Goal: Task Accomplishment & Management: Manage account settings

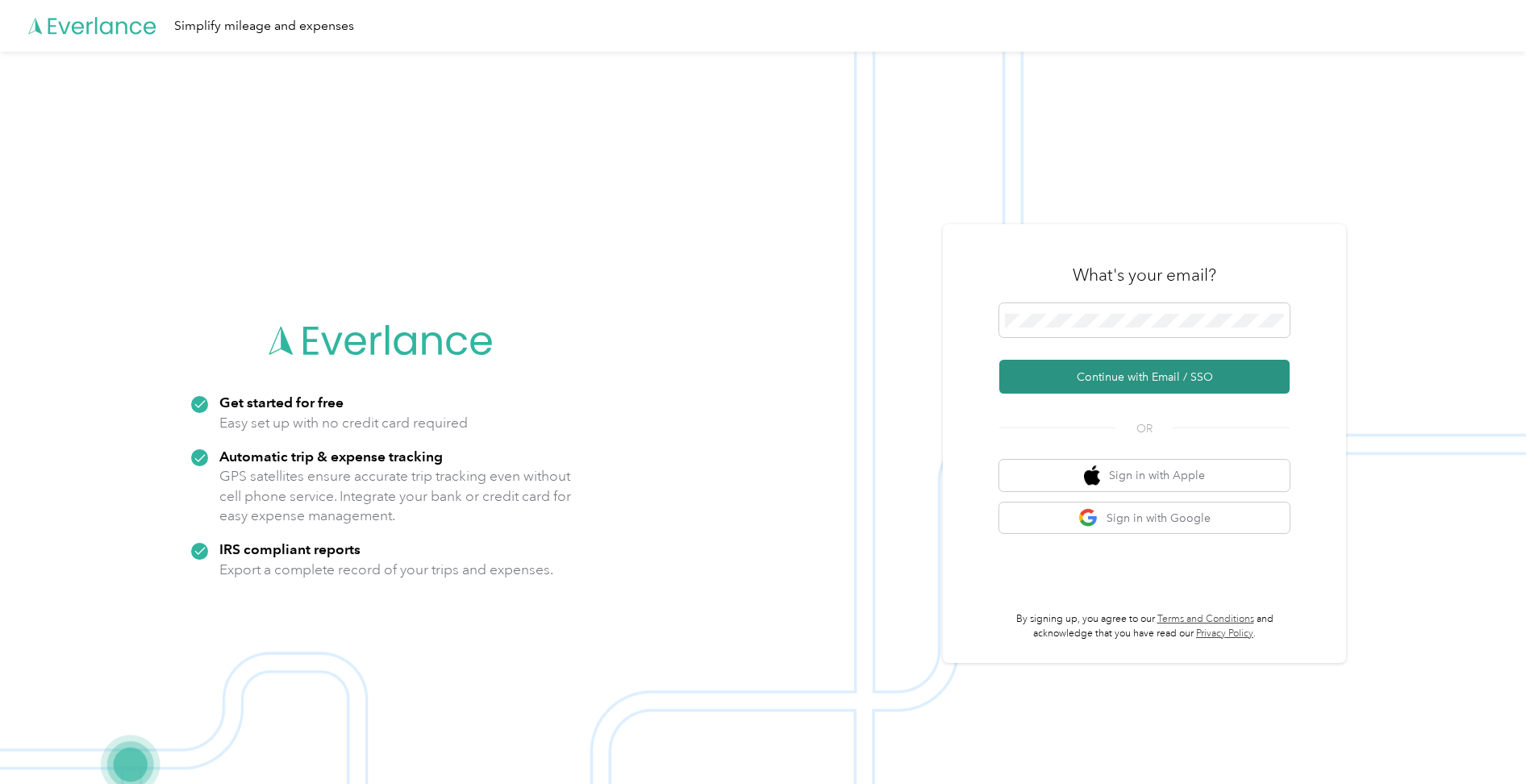
click at [1114, 367] on button "Continue with Email / SSO" at bounding box center [1144, 377] width 290 height 33
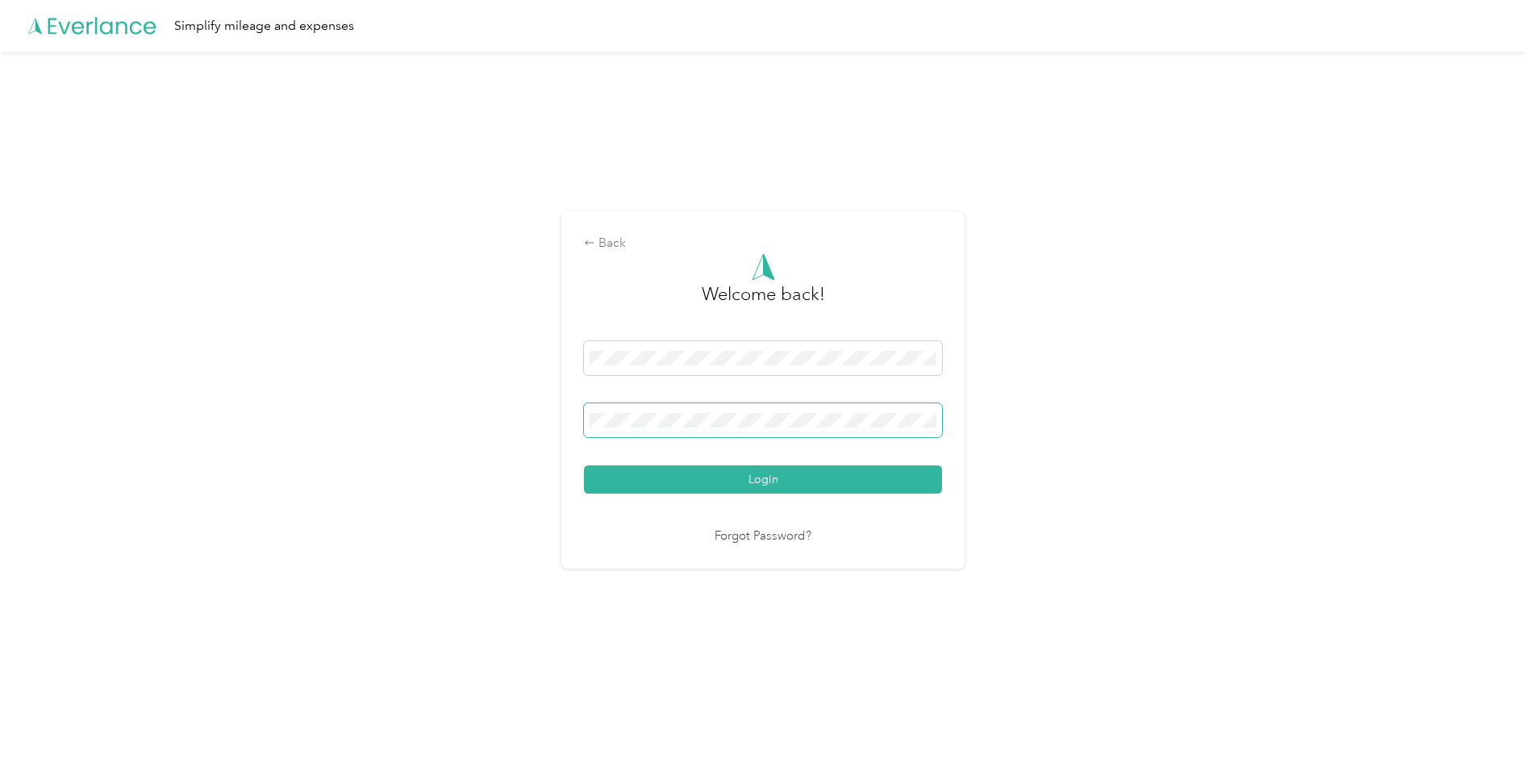
click at [584, 465] on button "Login" at bounding box center [763, 479] width 358 height 28
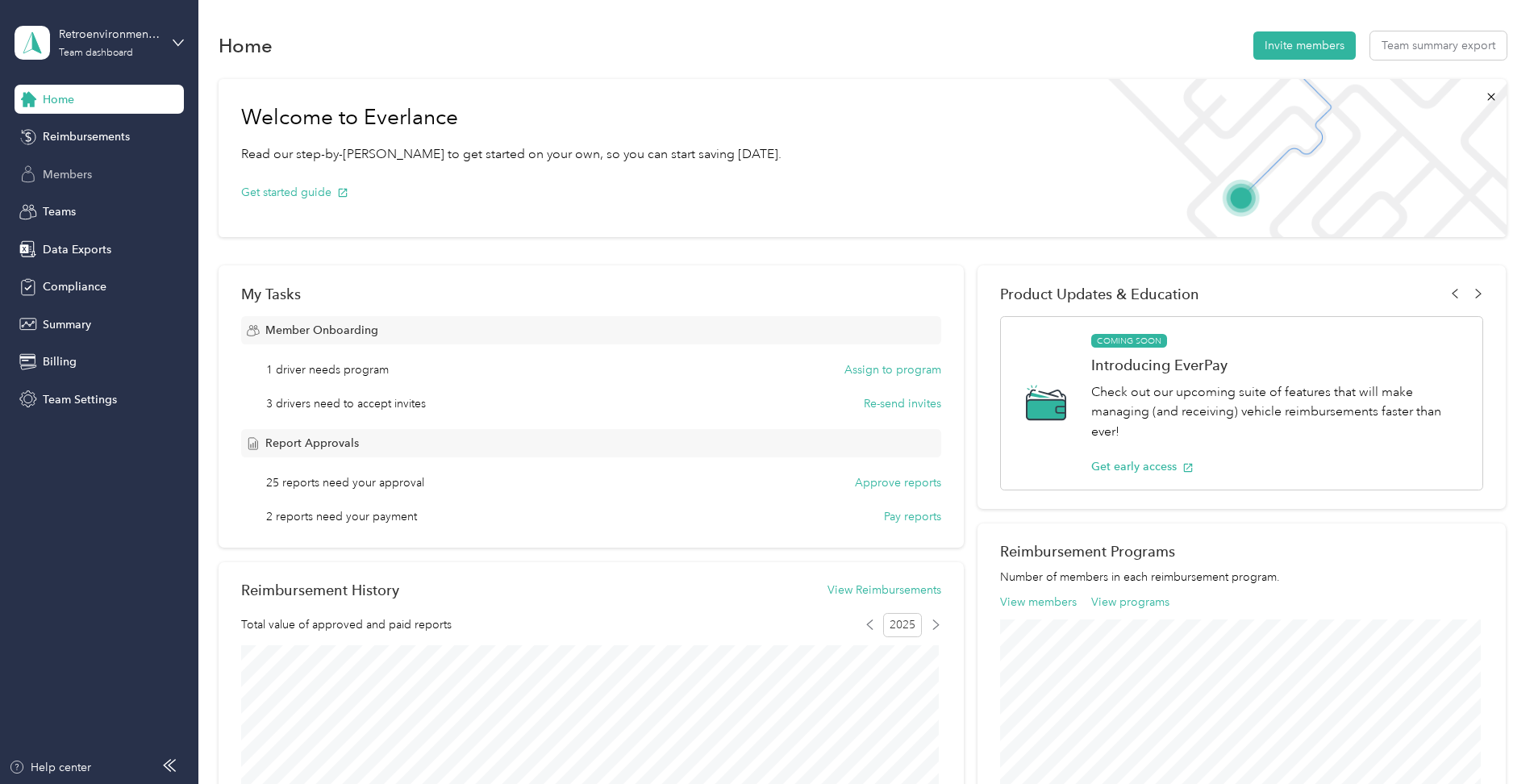
click at [70, 170] on span "Members" at bounding box center [67, 175] width 49 height 17
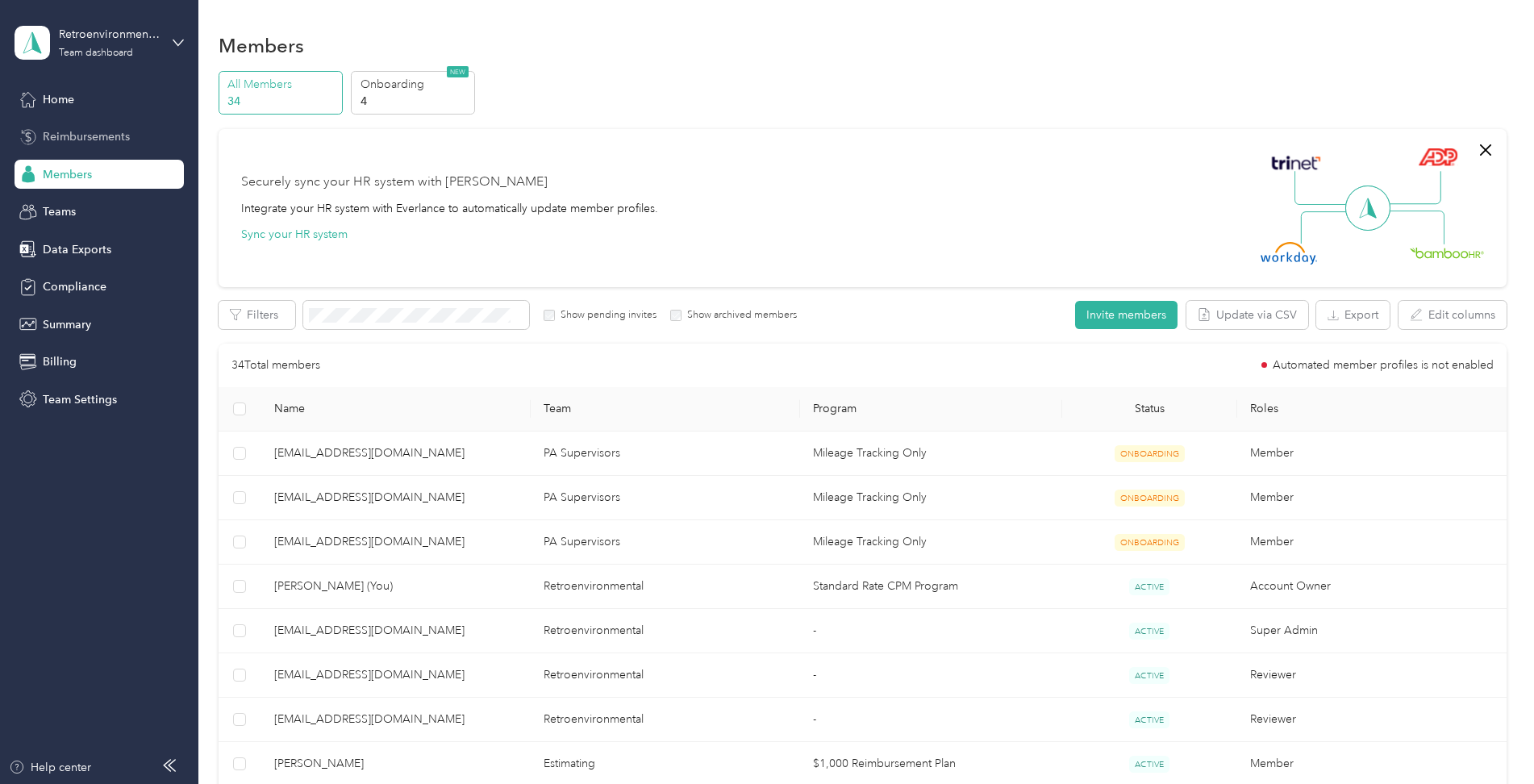
click at [88, 137] on span "Reimbursements" at bounding box center [87, 137] width 87 height 17
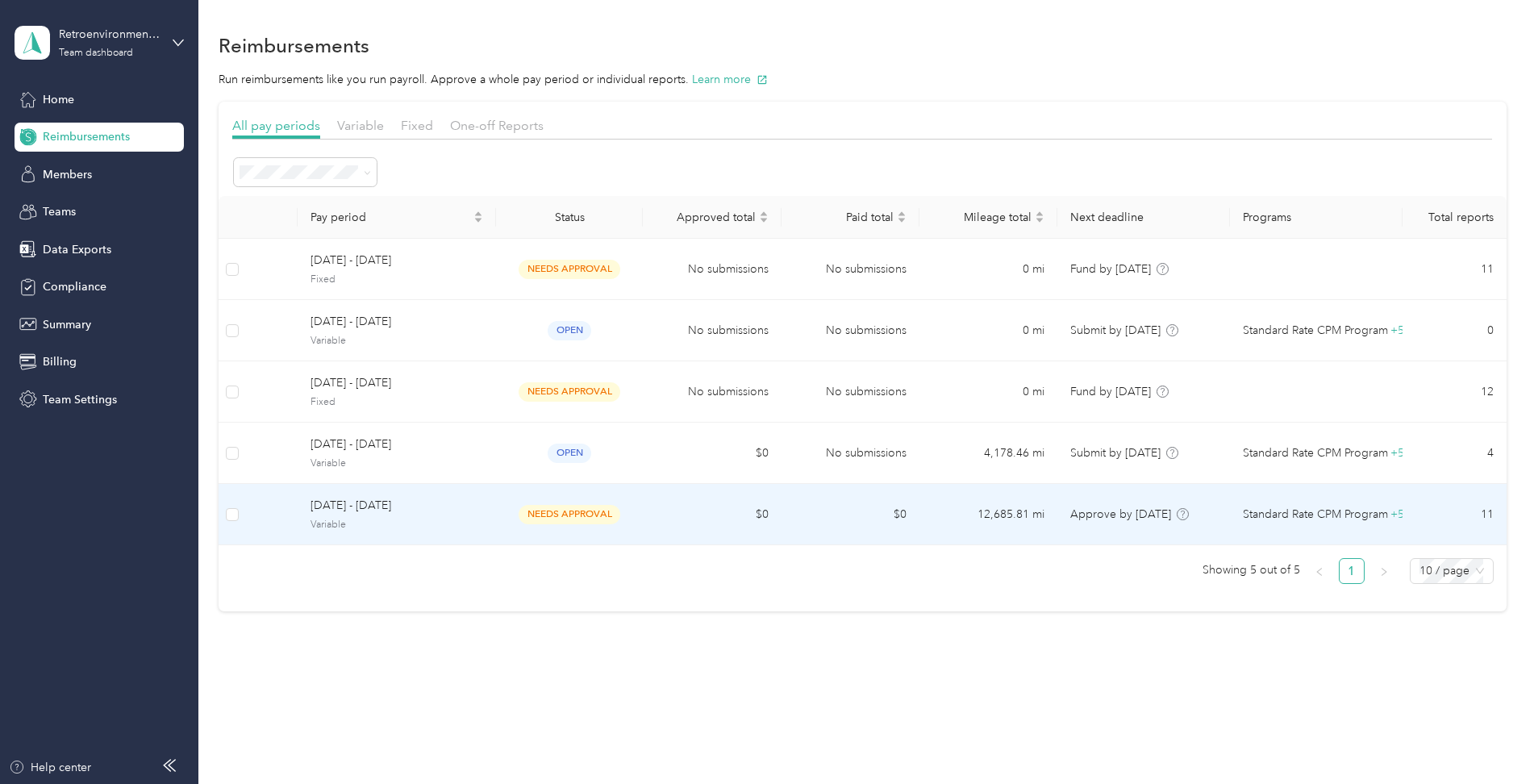
click at [992, 512] on td "12,685.81 mi" at bounding box center [989, 514] width 138 height 61
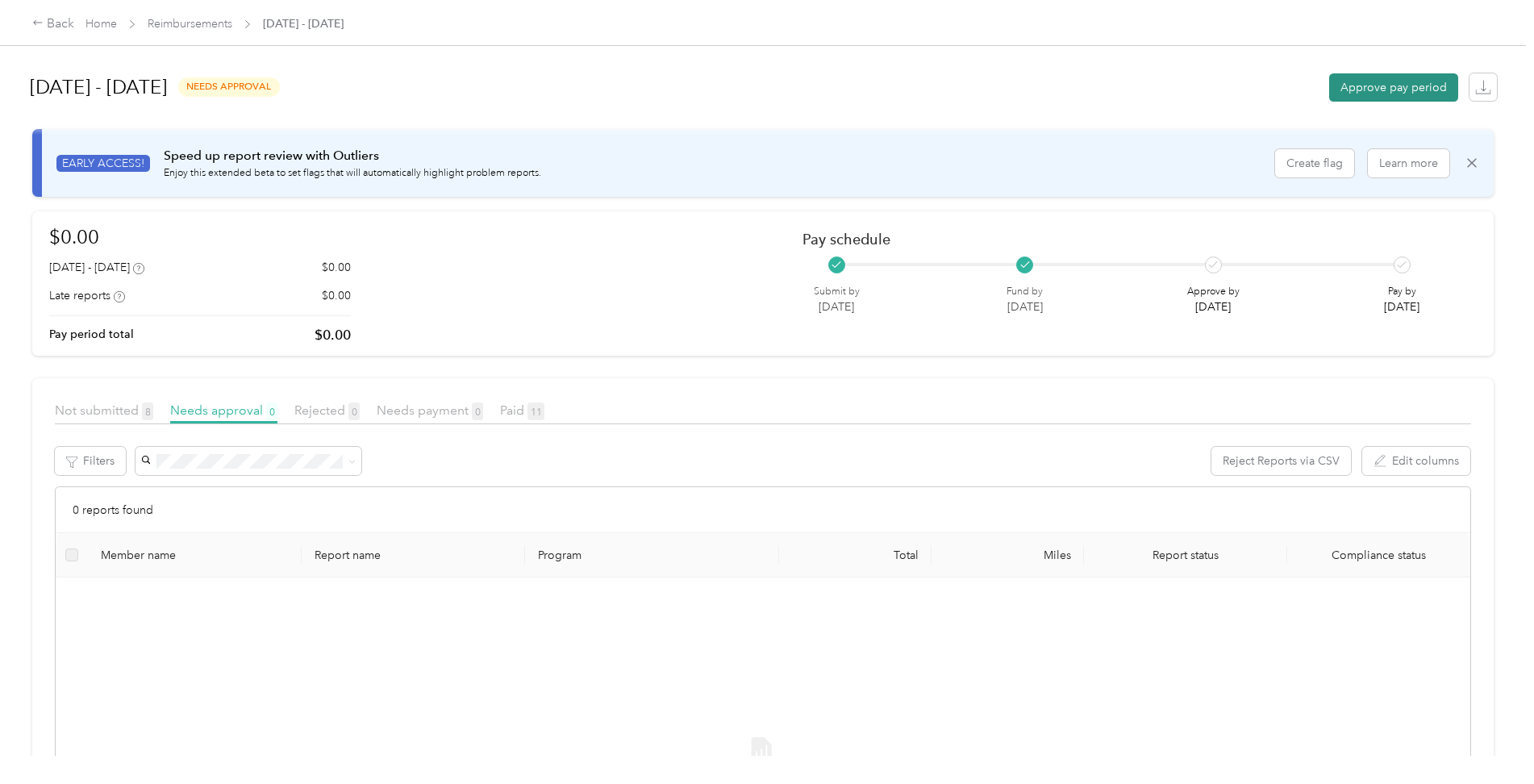
click at [1397, 74] on button "Approve pay period" at bounding box center [1394, 87] width 129 height 28
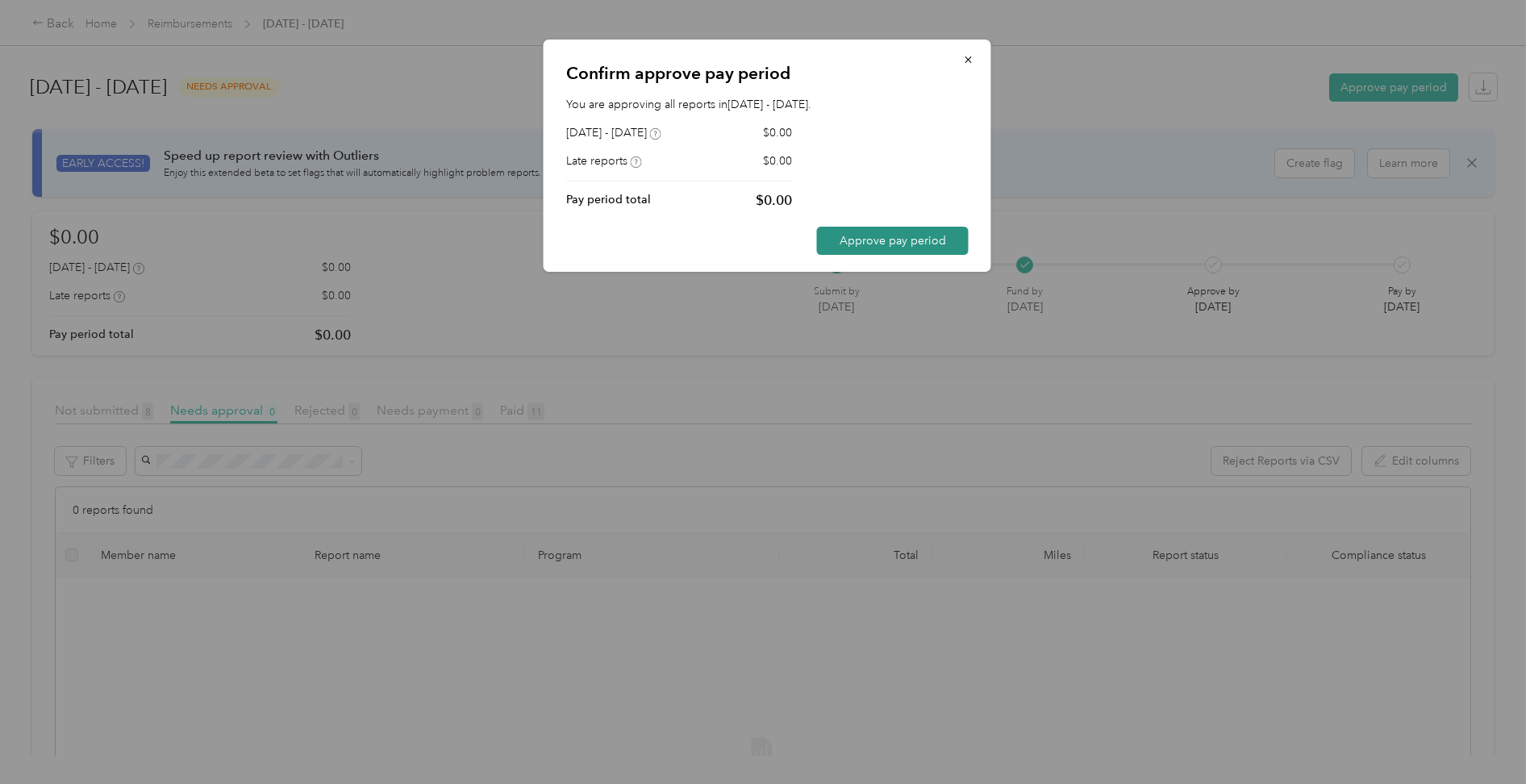
click at [873, 244] on button "Approve pay period" at bounding box center [892, 241] width 152 height 28
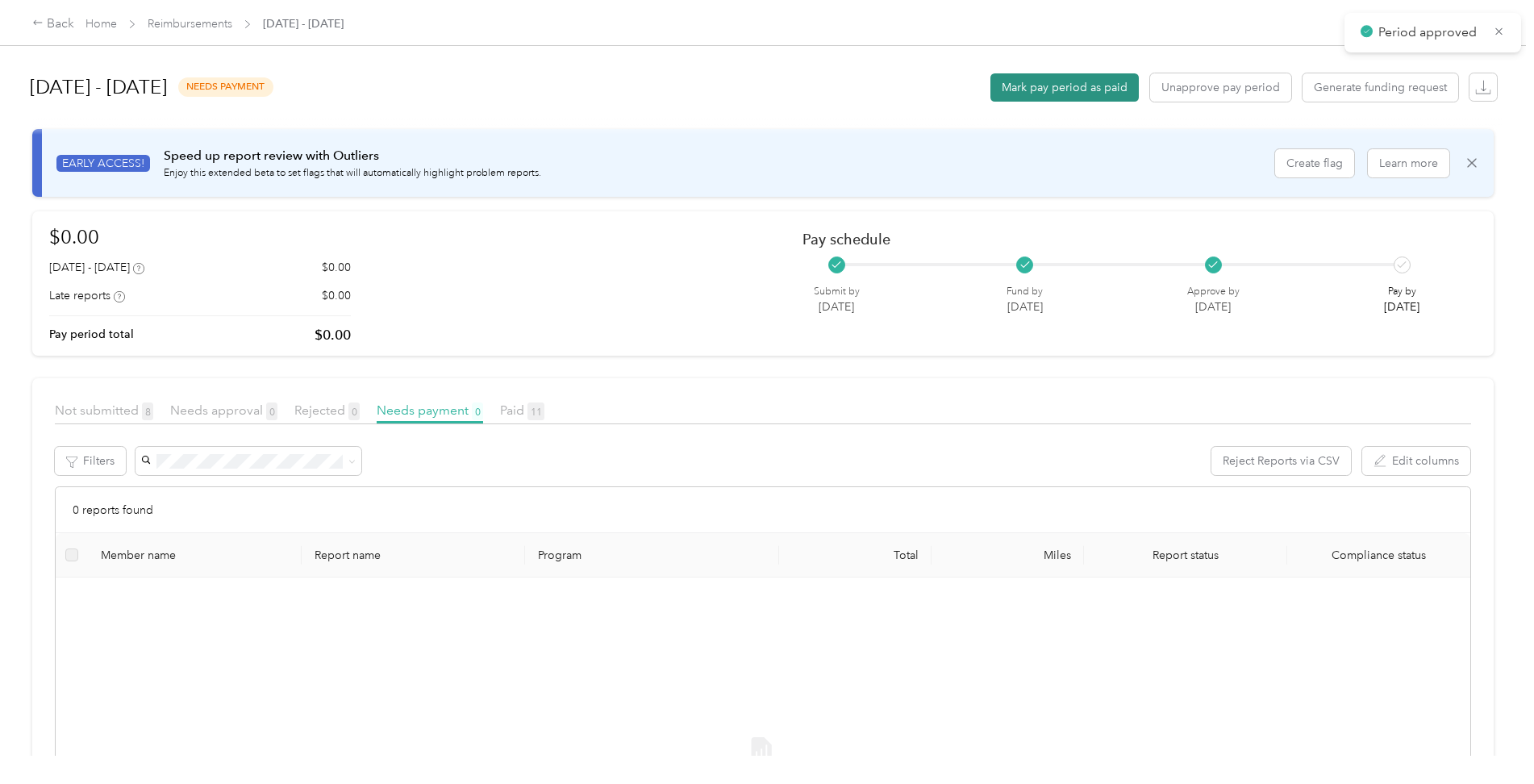
click at [1105, 81] on button "Mark pay period as paid" at bounding box center [1065, 87] width 149 height 28
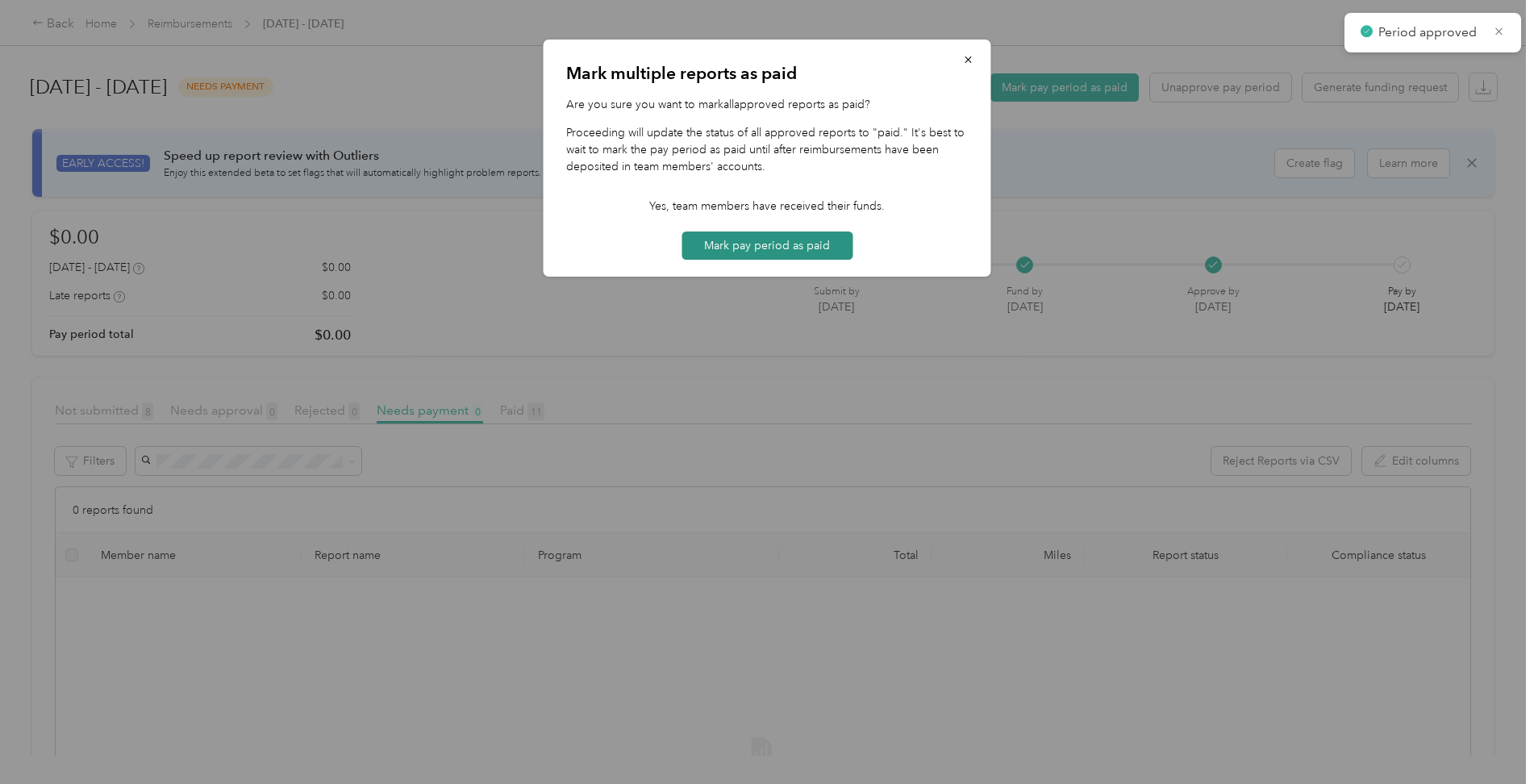
click at [785, 246] on button "Mark pay period as paid" at bounding box center [767, 246] width 171 height 28
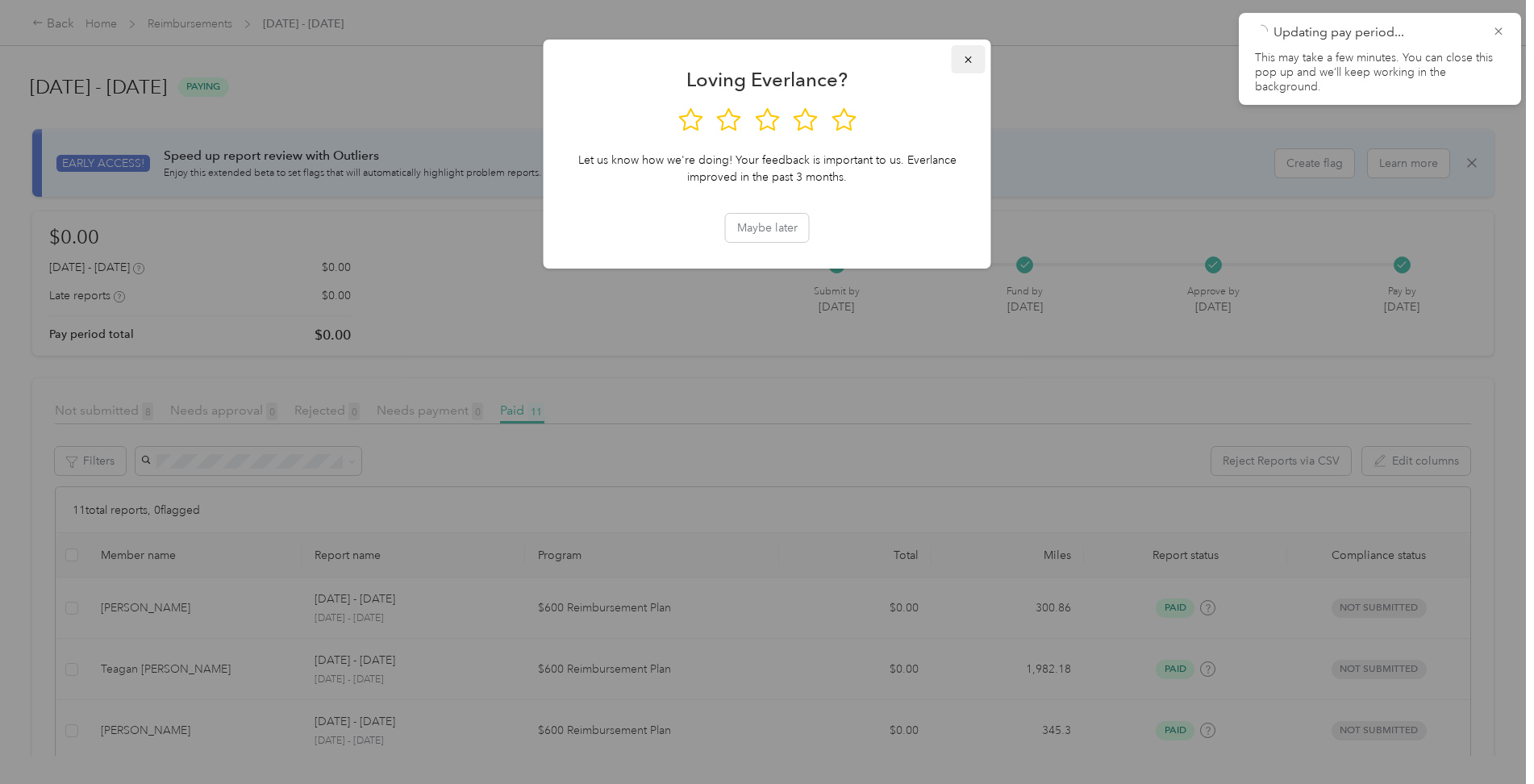
drag, startPoint x: 966, startPoint y: 51, endPoint x: 791, endPoint y: 29, distance: 176.4
click at [967, 51] on button "button" at bounding box center [968, 60] width 33 height 28
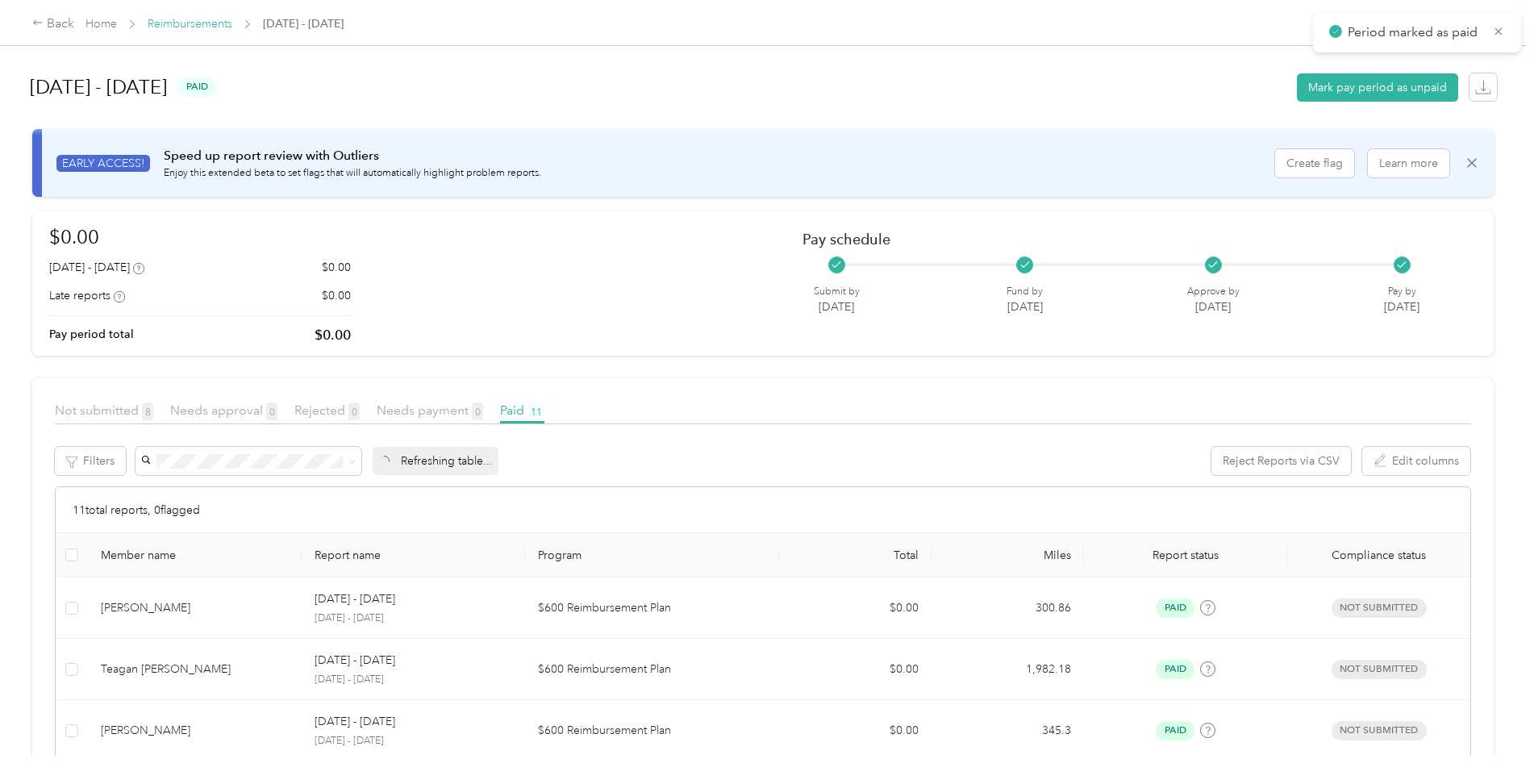
click at [205, 17] on link "Reimbursements" at bounding box center [190, 23] width 85 height 14
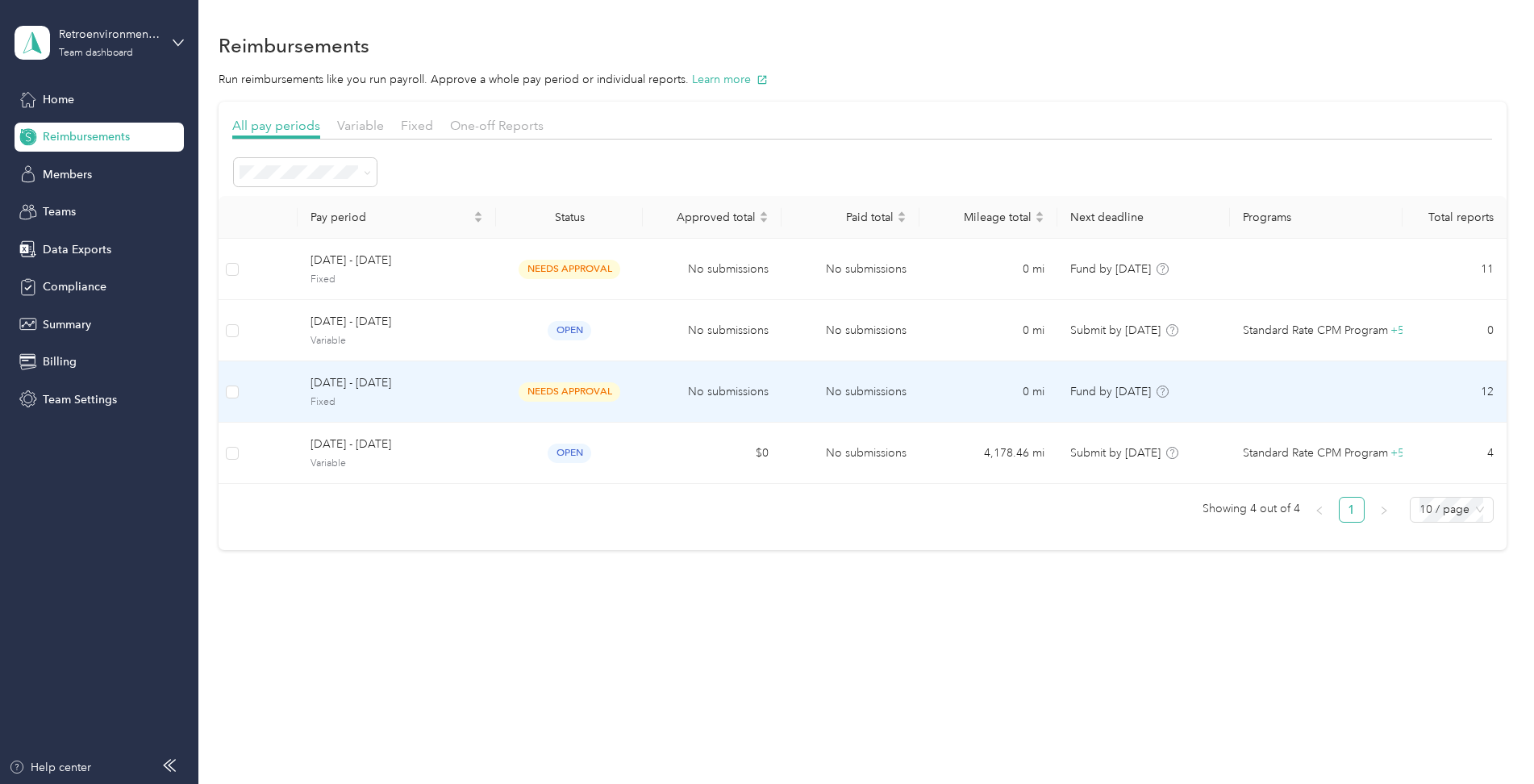
click at [799, 390] on td "No submissions" at bounding box center [850, 392] width 138 height 61
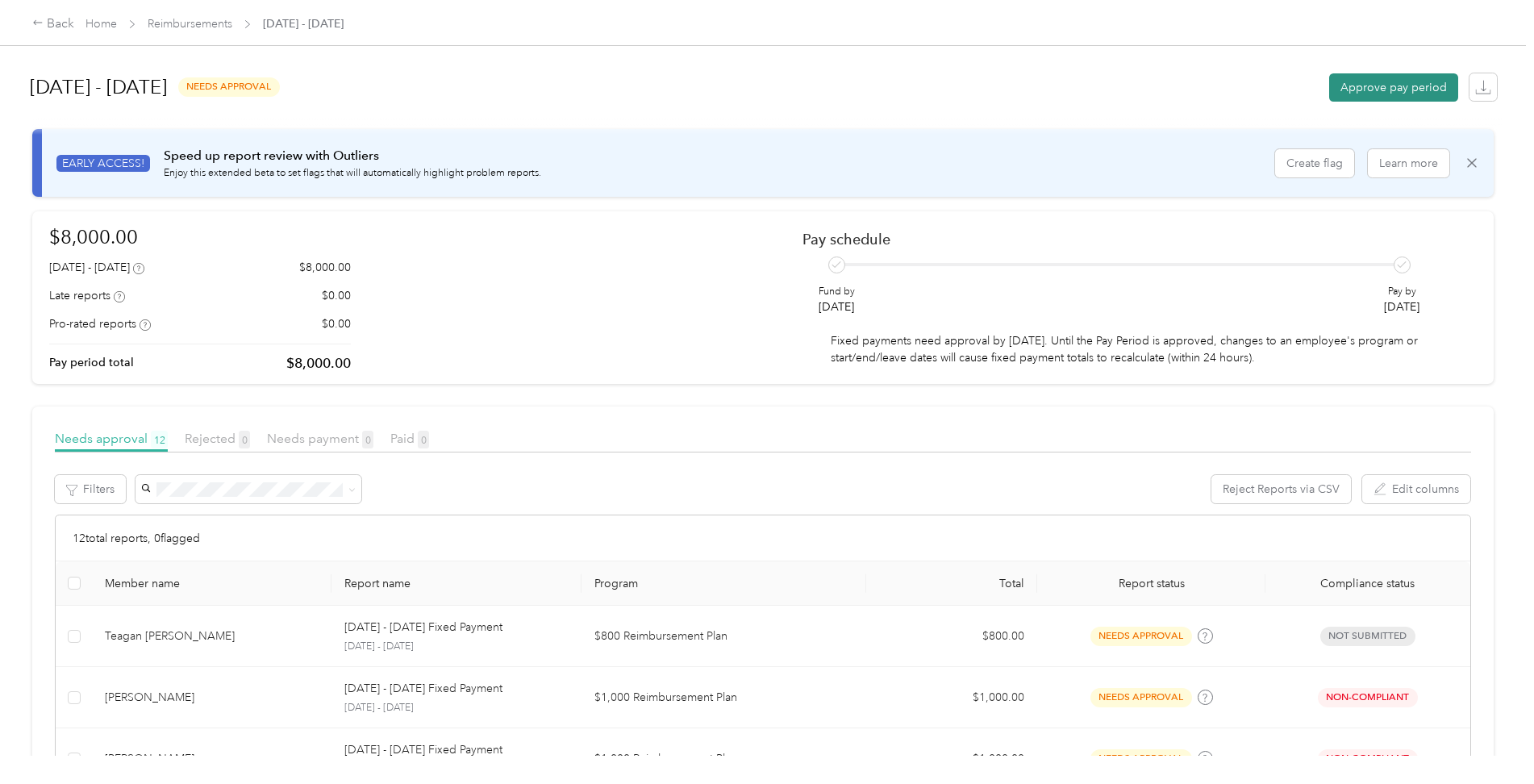
click at [1421, 84] on button "Approve pay period" at bounding box center [1394, 87] width 129 height 28
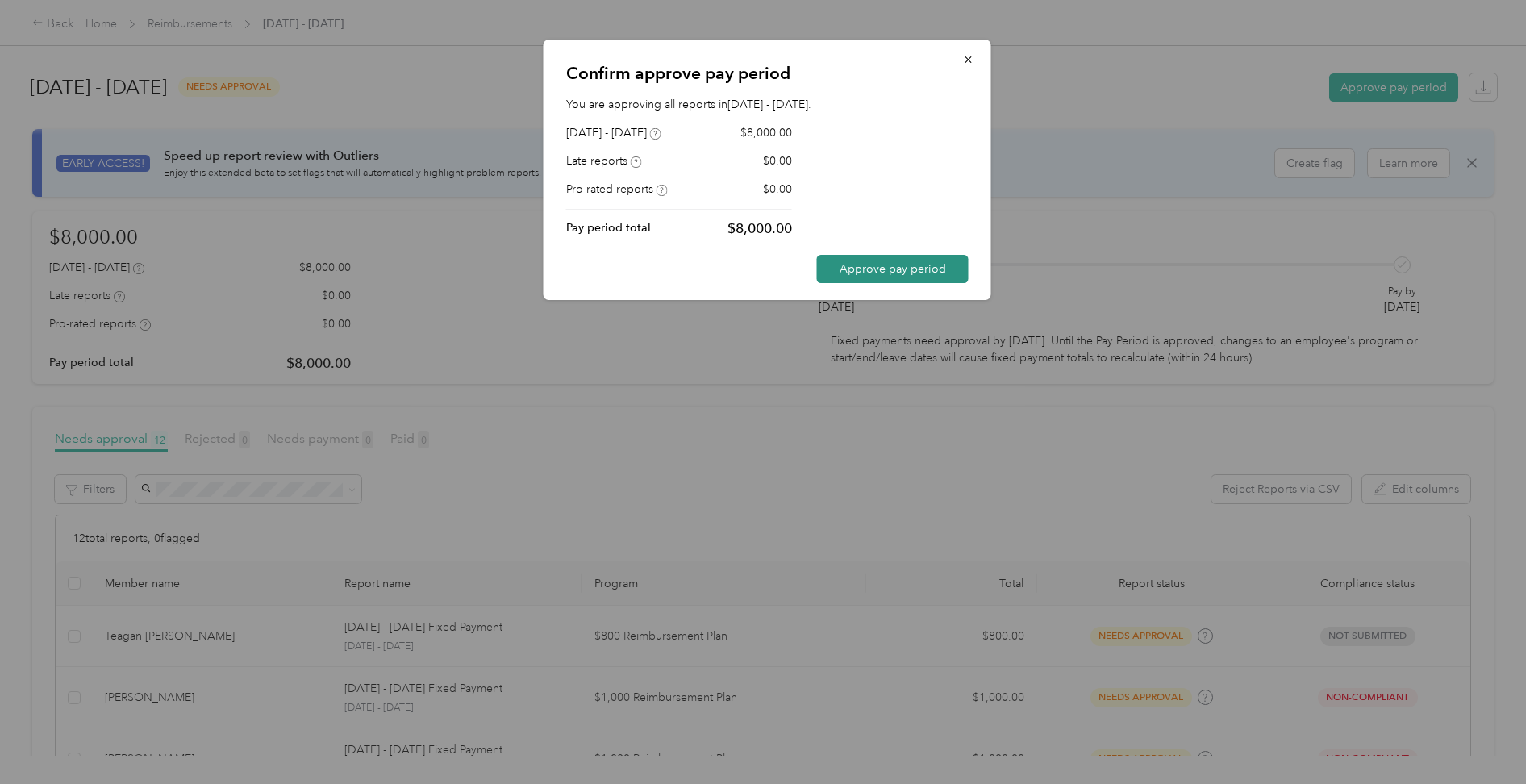
click at [877, 275] on button "Approve pay period" at bounding box center [892, 269] width 152 height 28
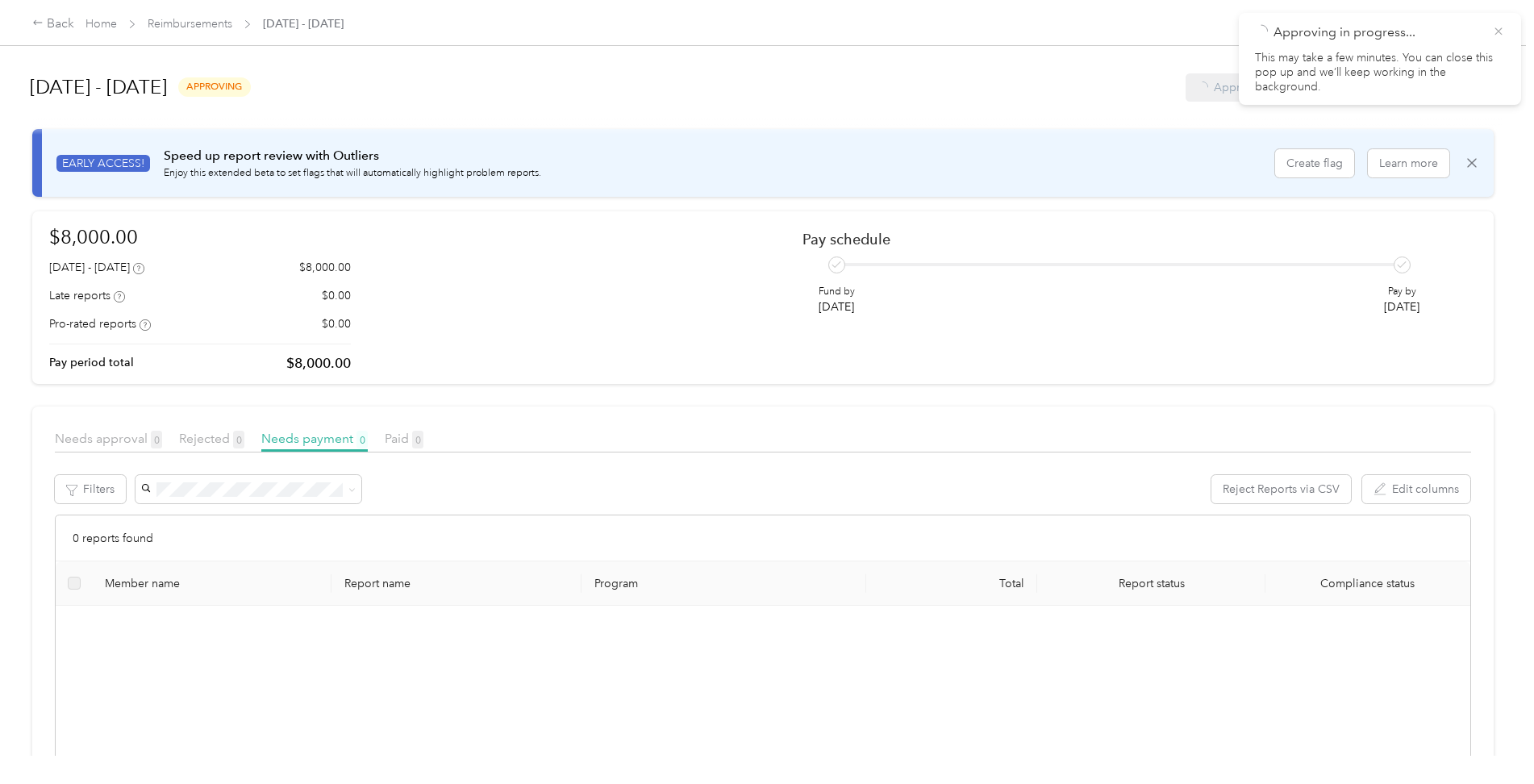
click at [1501, 33] on icon at bounding box center [1499, 31] width 7 height 7
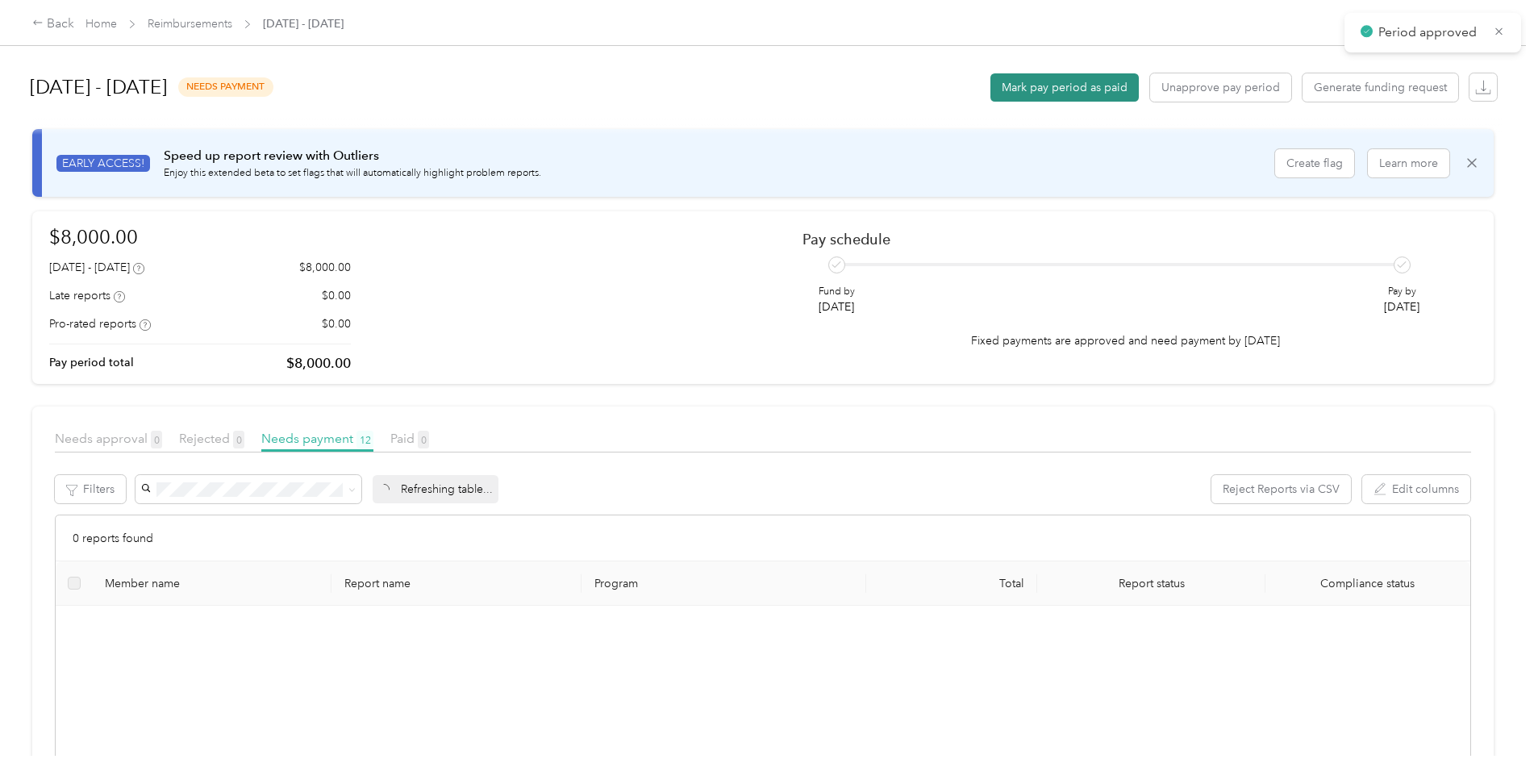
click at [1075, 82] on button "Mark pay period as paid" at bounding box center [1065, 87] width 149 height 28
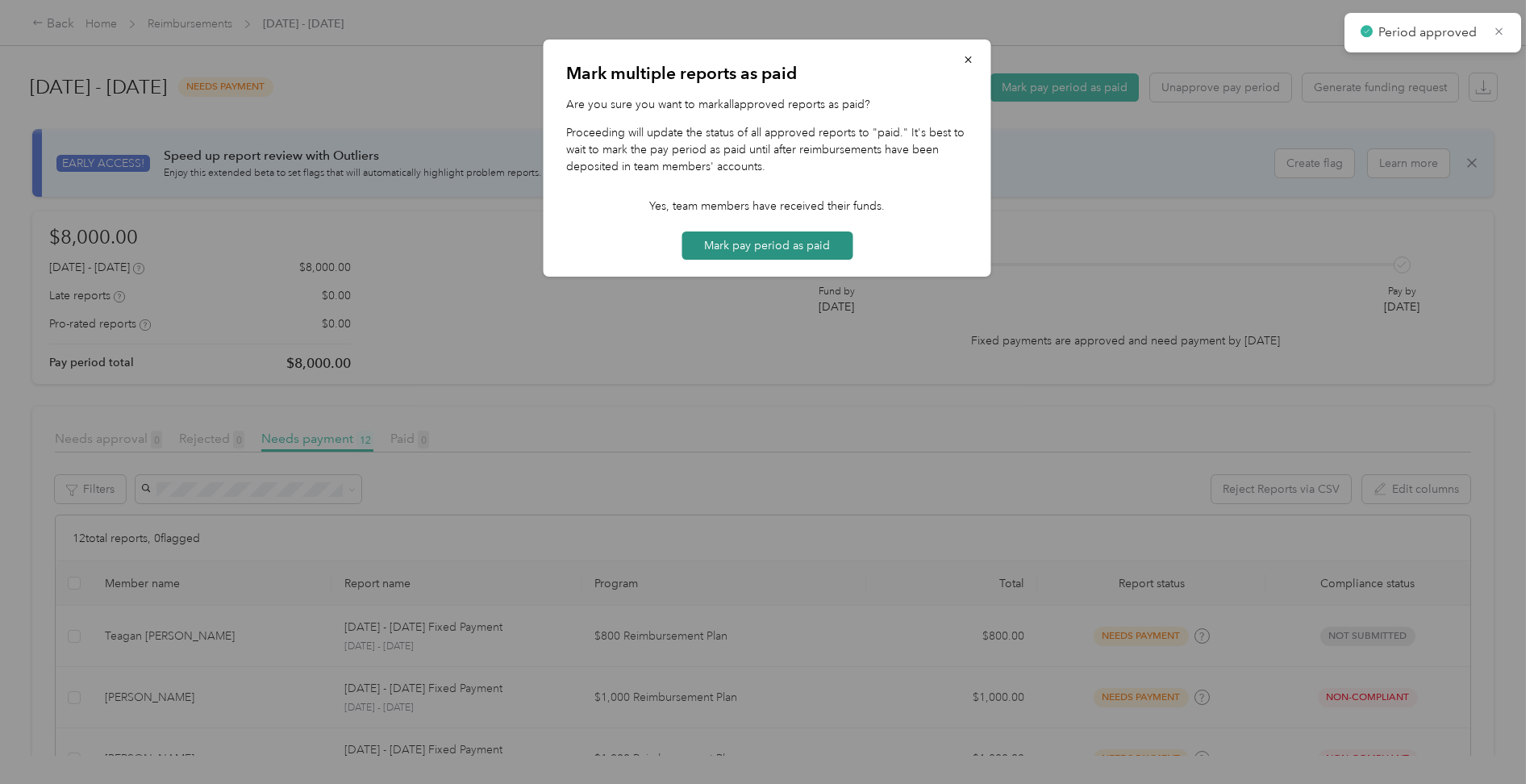
click at [749, 246] on button "Mark pay period as paid" at bounding box center [767, 246] width 171 height 28
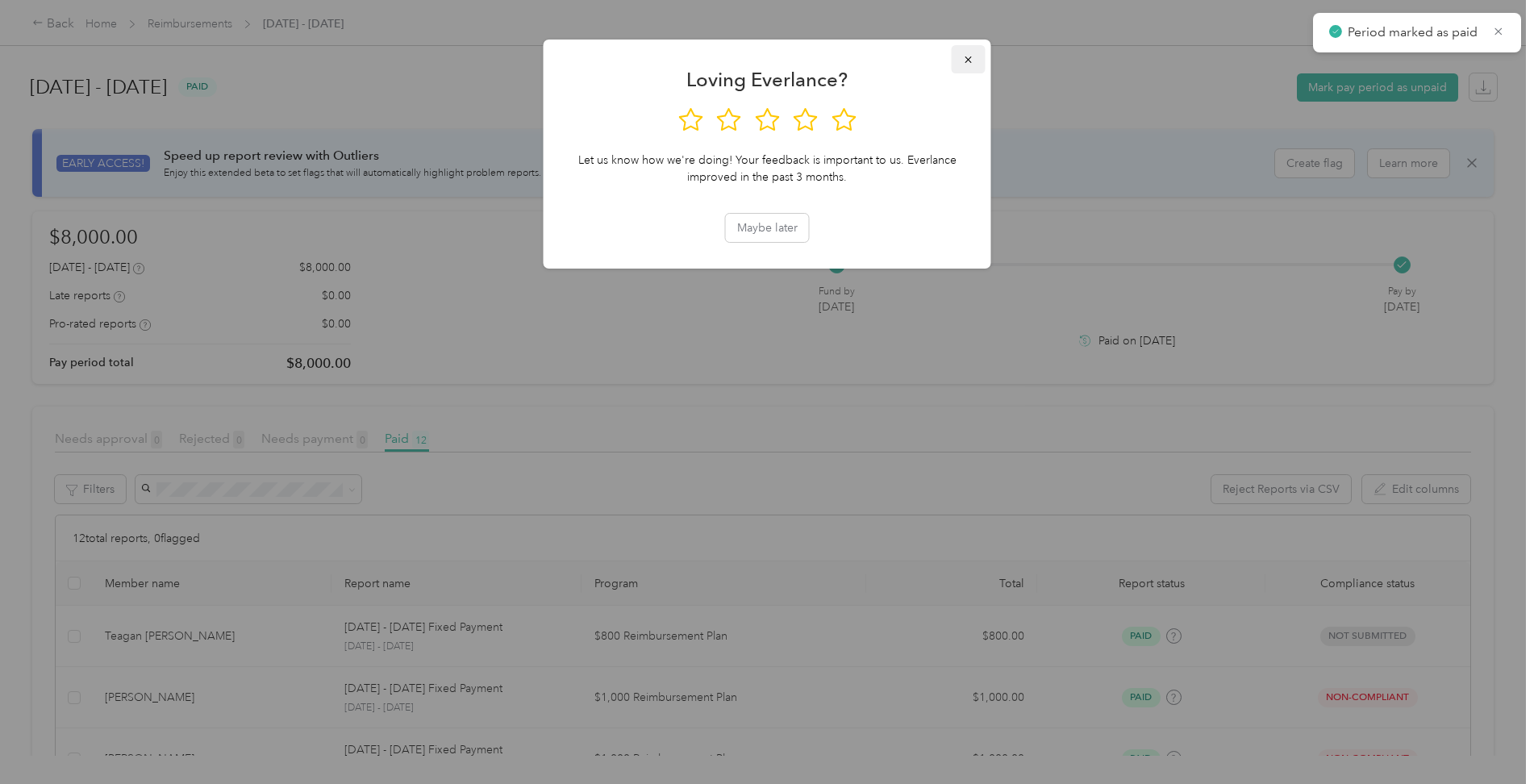
click at [976, 64] on button "button" at bounding box center [968, 60] width 33 height 28
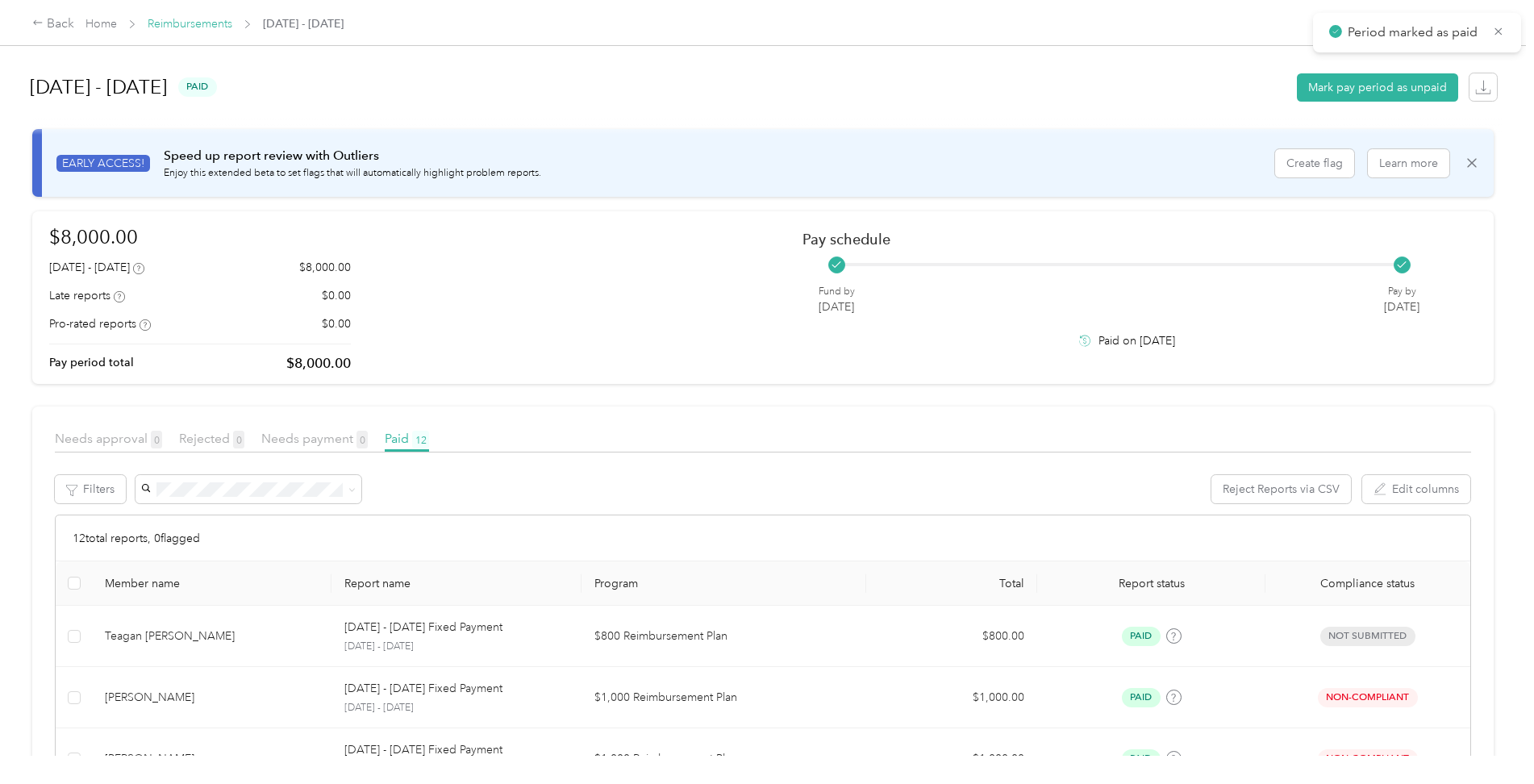
click at [217, 27] on link "Reimbursements" at bounding box center [190, 23] width 85 height 14
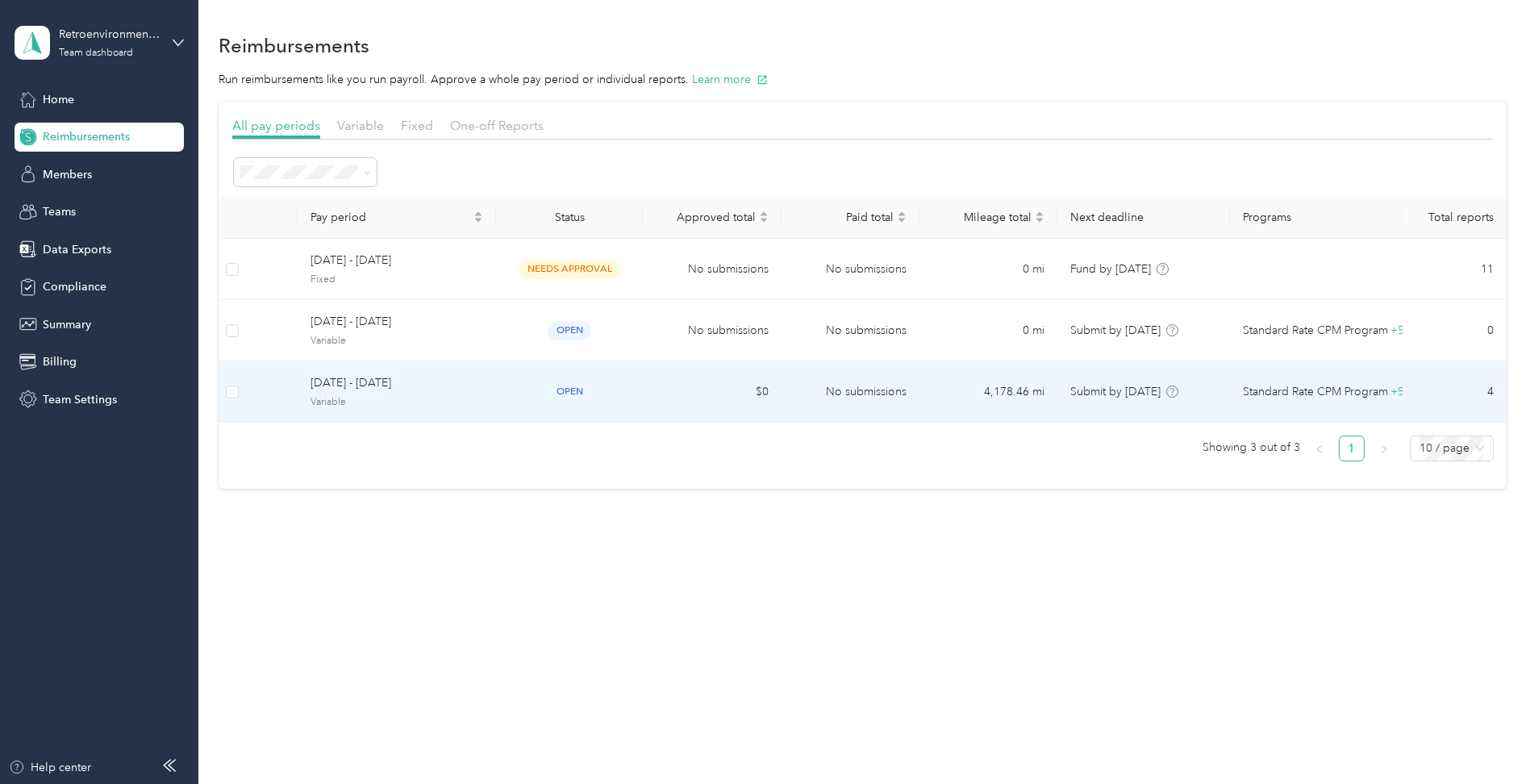
click at [868, 392] on td "No submissions" at bounding box center [850, 392] width 138 height 61
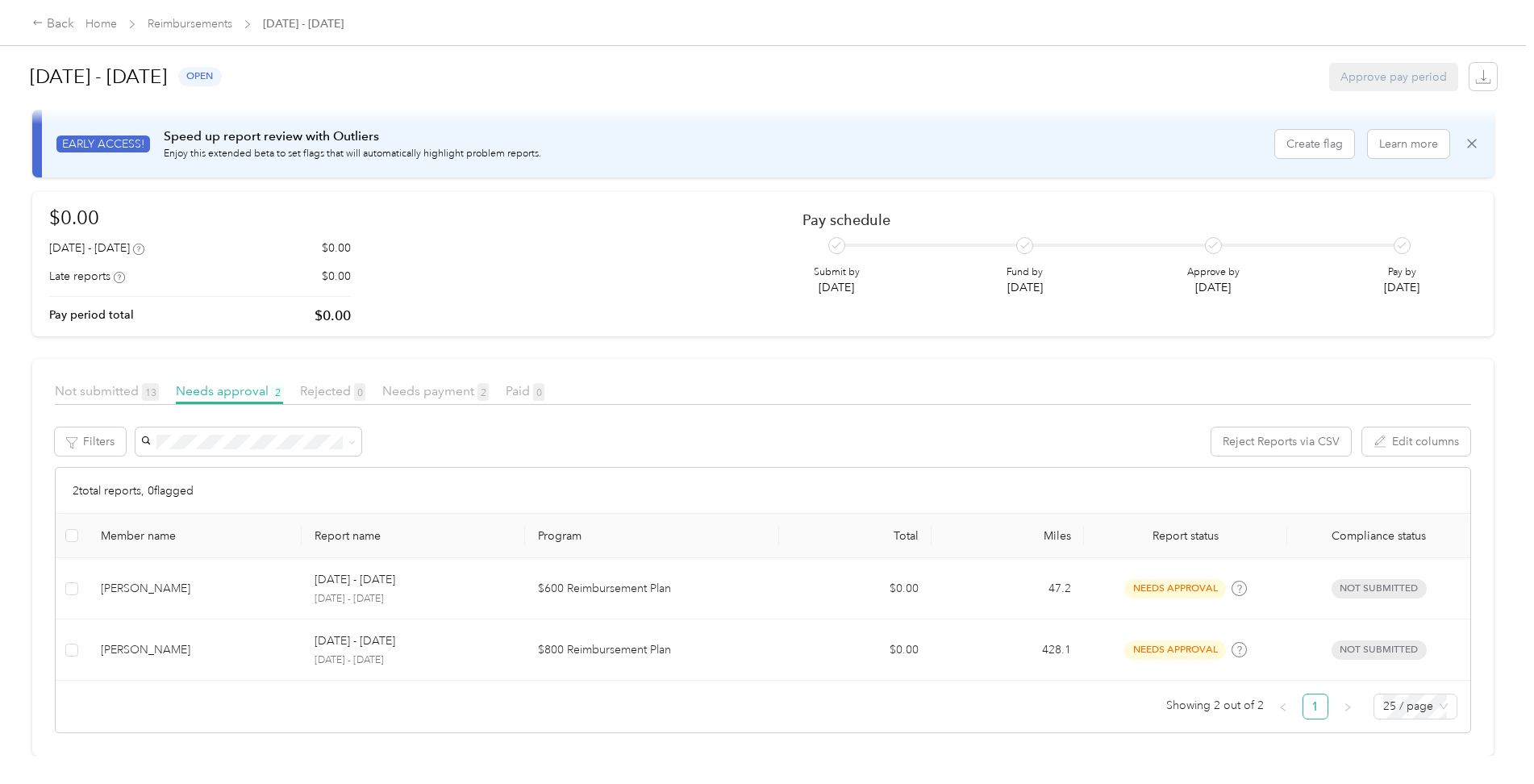
scroll to position [32, 0]
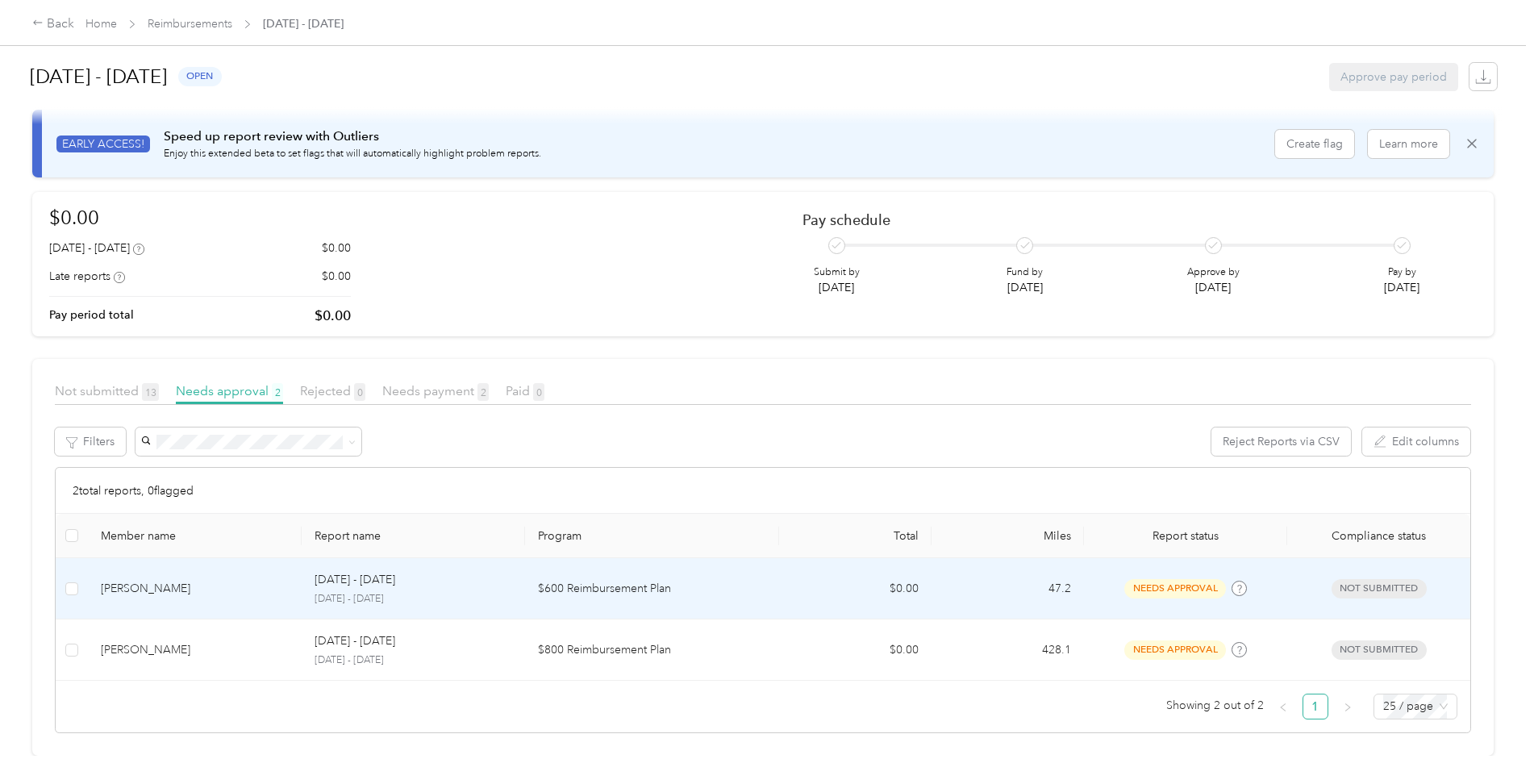
click at [156, 580] on div "[PERSON_NAME]" at bounding box center [194, 589] width 188 height 18
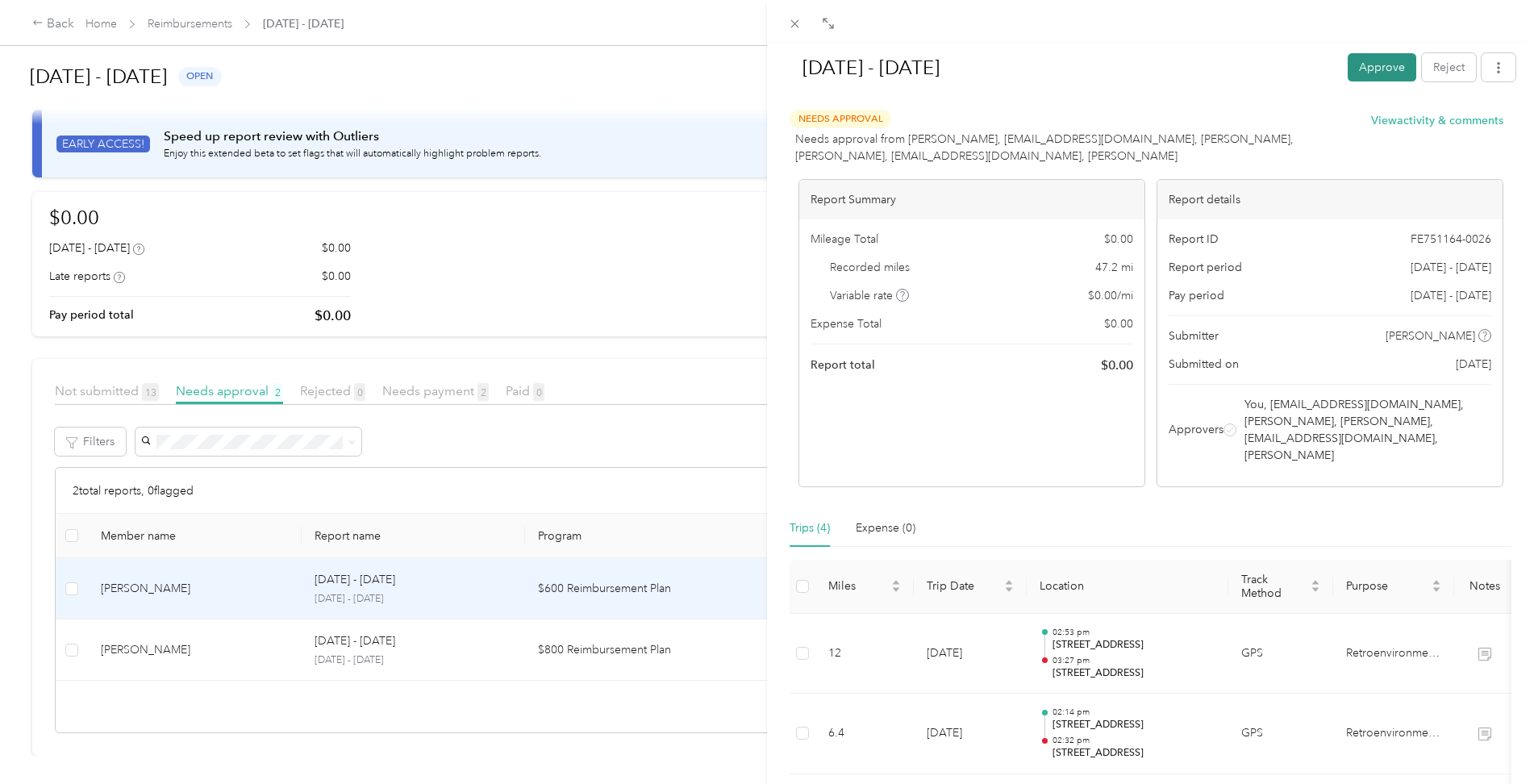
click at [1358, 64] on button "Approve" at bounding box center [1382, 67] width 69 height 28
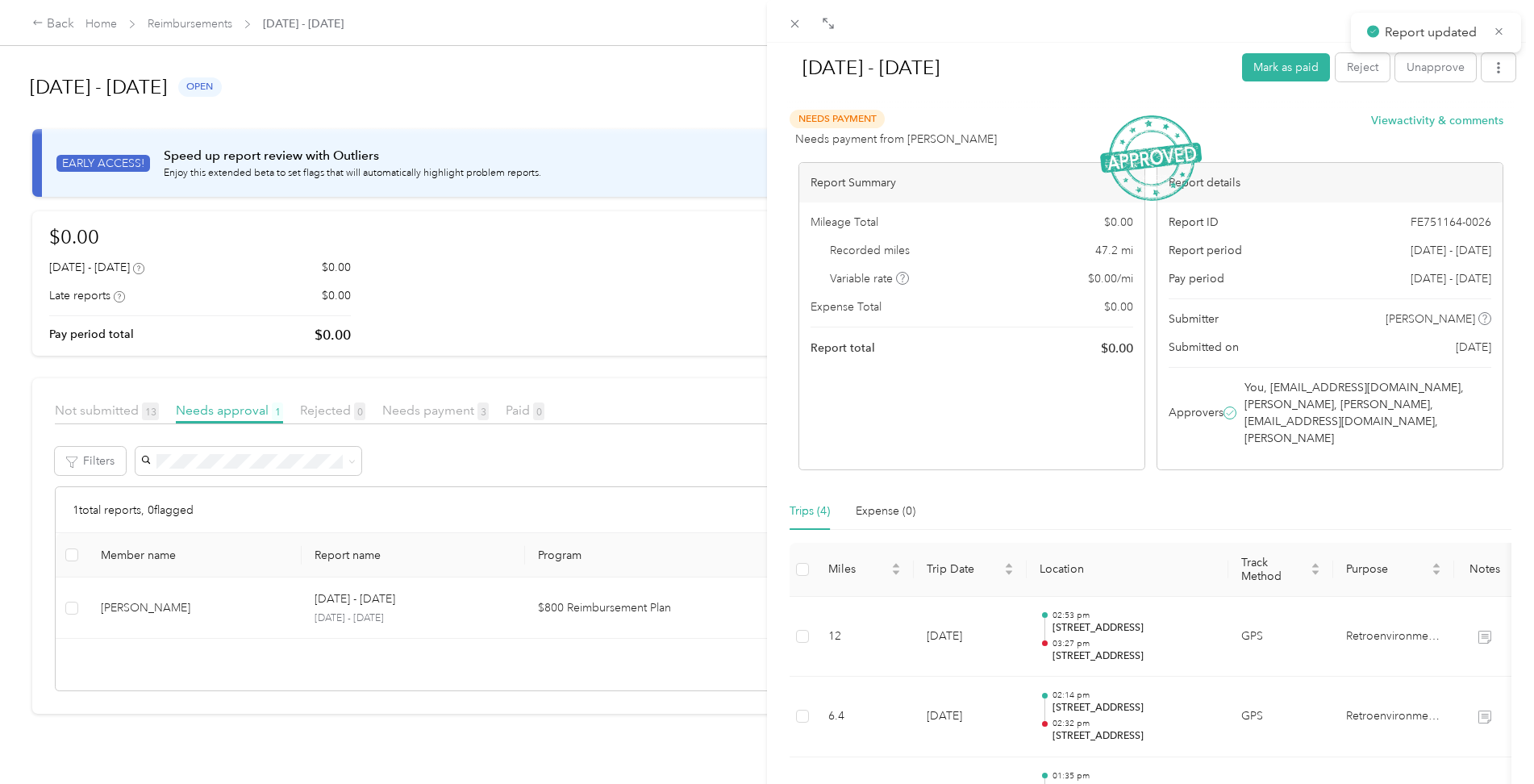
click at [1287, 46] on div "[DATE] - [DATE] Mark as paid Reject Unapprove" at bounding box center [1151, 71] width 730 height 56
click at [1278, 73] on button "Mark as paid" at bounding box center [1286, 67] width 88 height 28
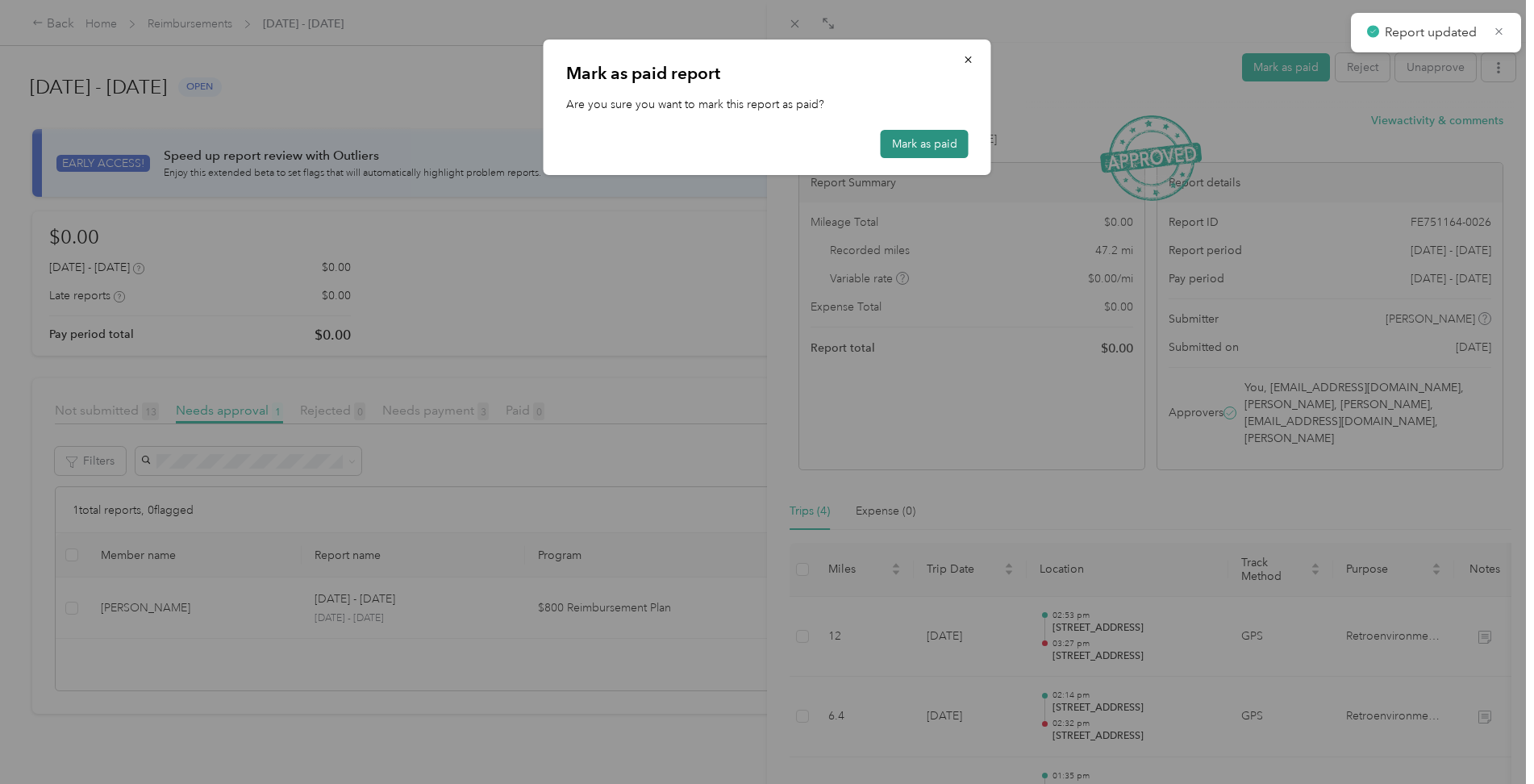
click at [943, 144] on button "Mark as paid" at bounding box center [925, 144] width 88 height 28
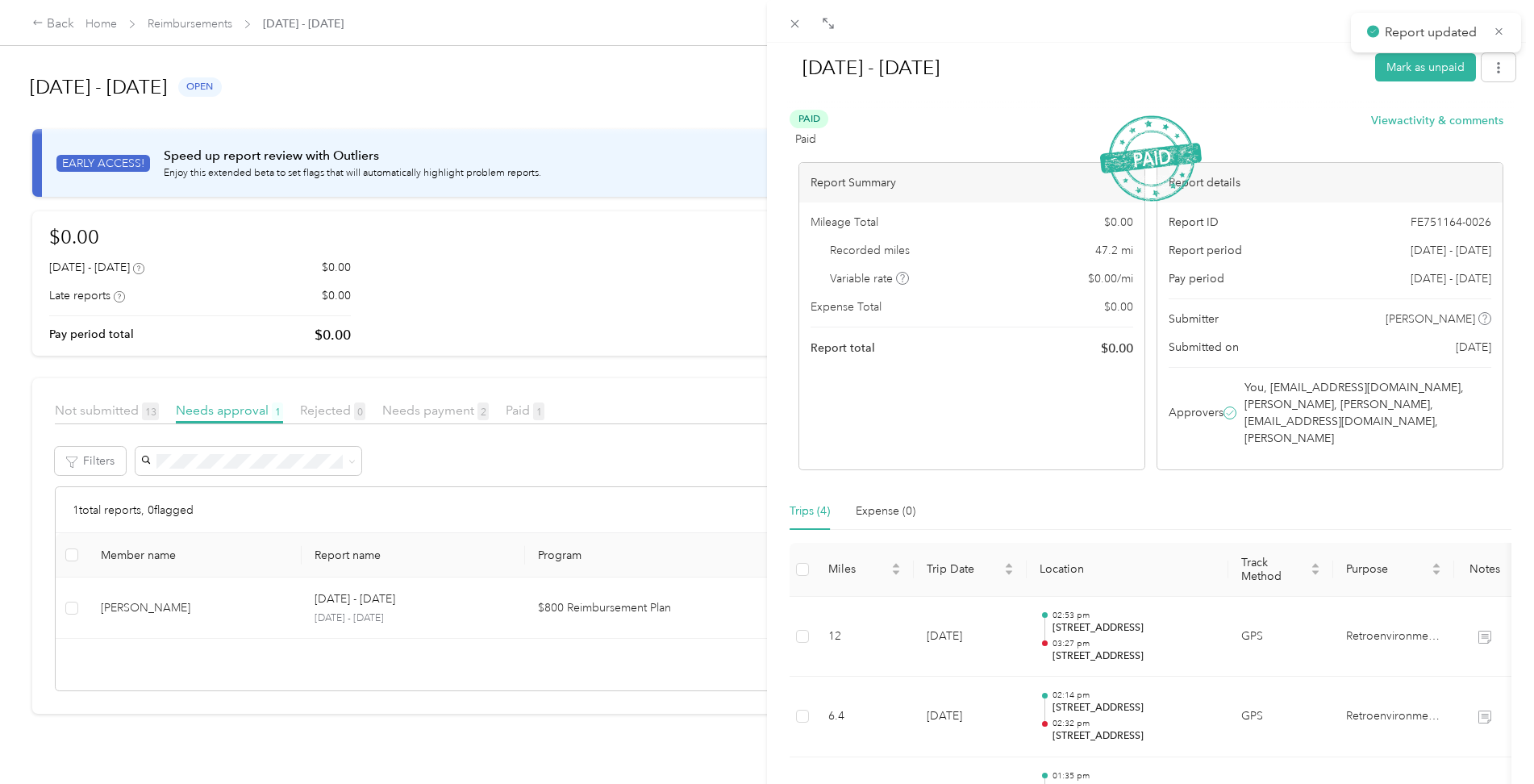
click at [124, 608] on div "[DATE] - [DATE] Mark as unpaid Paid Paid View activity & comments Report Summar…" at bounding box center [767, 392] width 1534 height 784
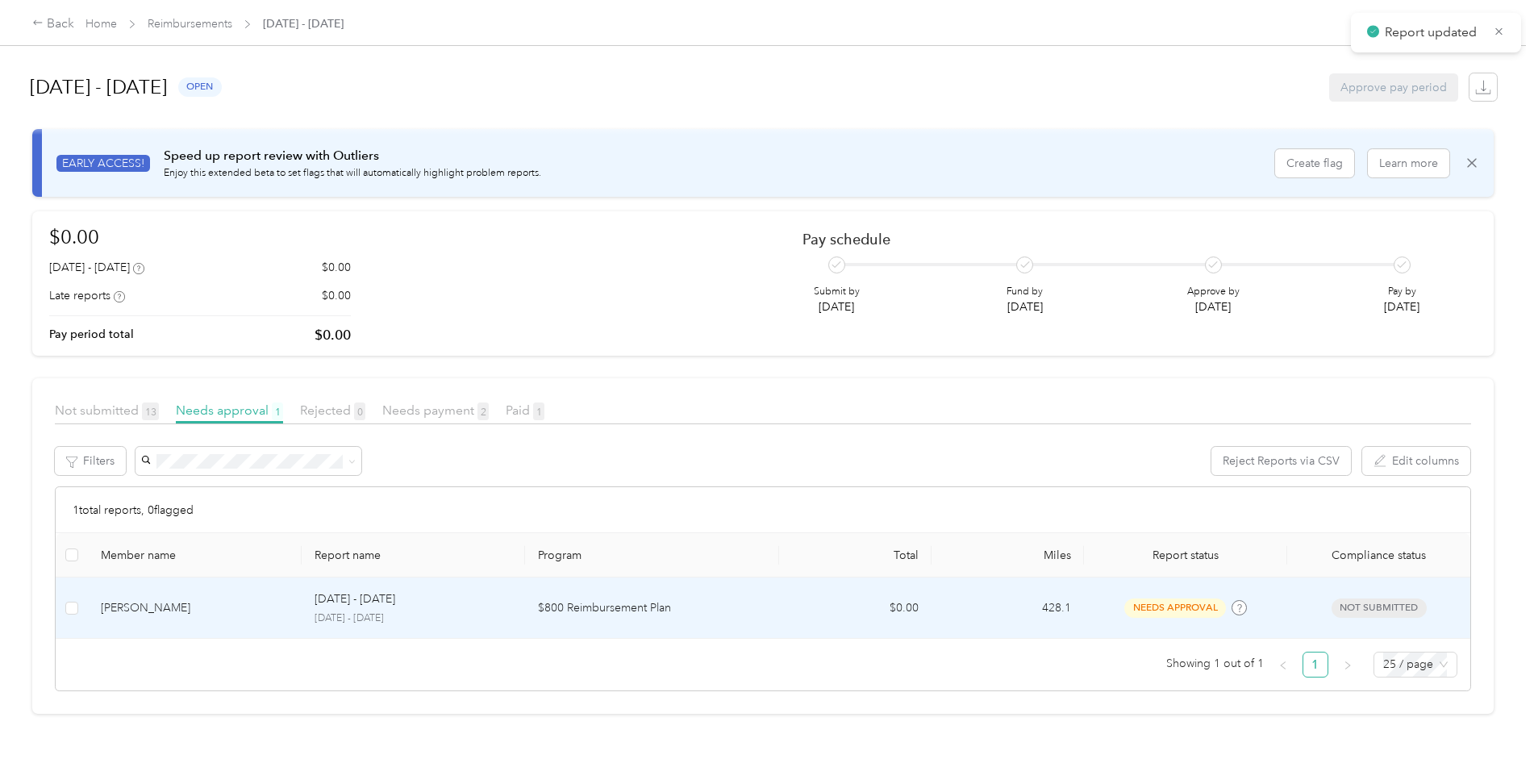
click at [144, 610] on div "[PERSON_NAME]" at bounding box center [194, 607] width 188 height 18
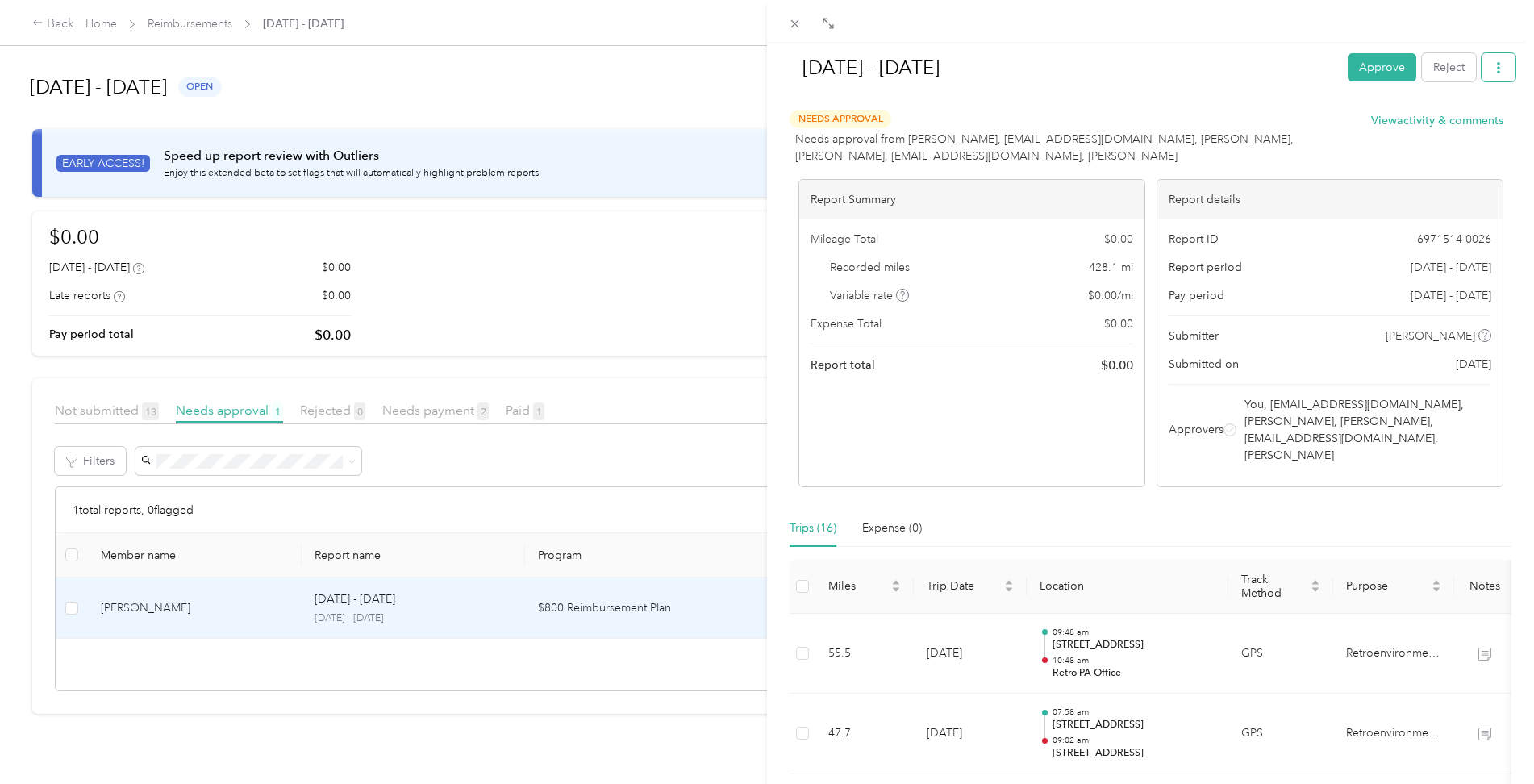
click at [1493, 67] on icon "button" at bounding box center [1499, 68] width 11 height 11
click at [1441, 124] on span "Download" at bounding box center [1440, 126] width 53 height 17
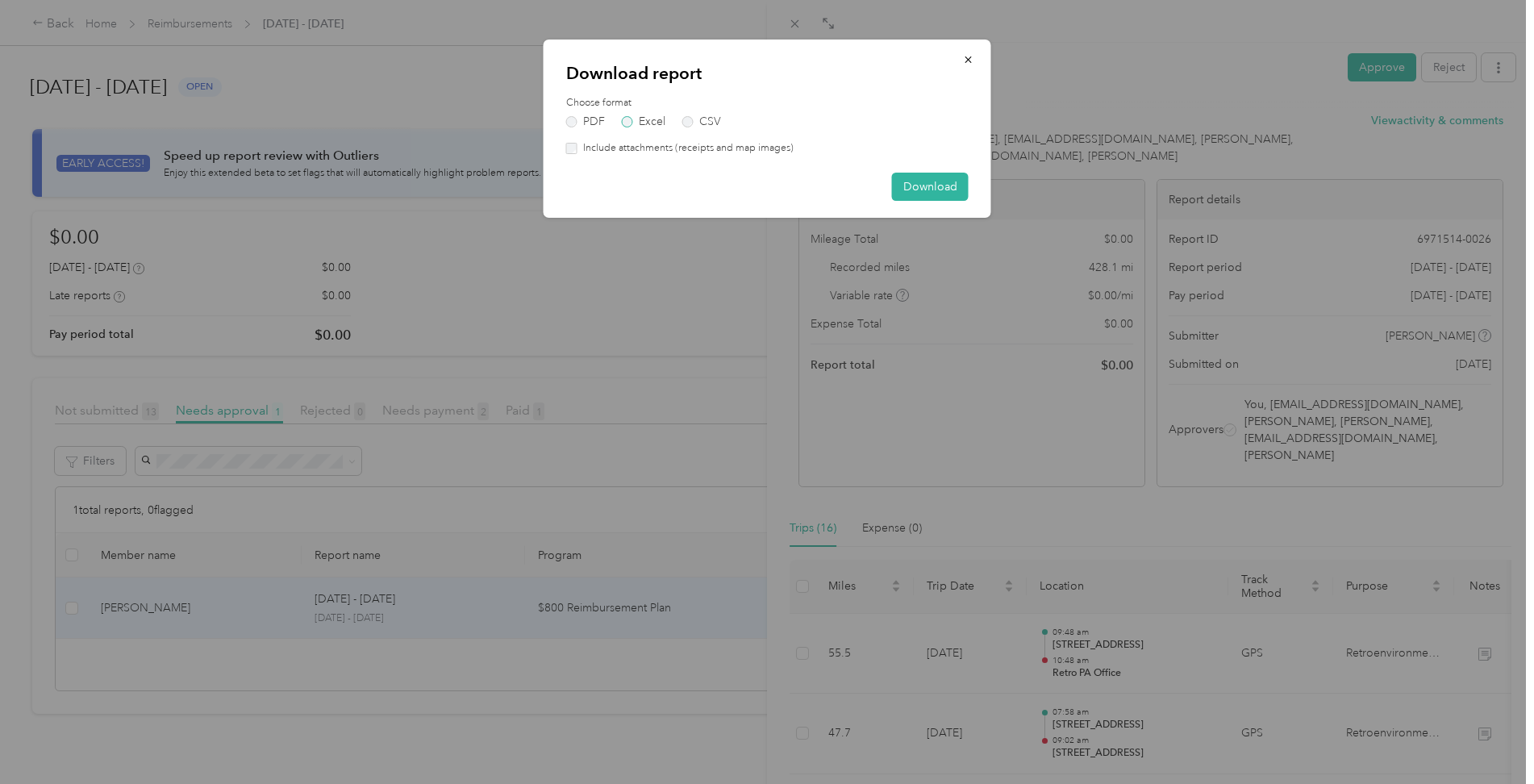
click at [639, 126] on label "Excel" at bounding box center [644, 122] width 44 height 11
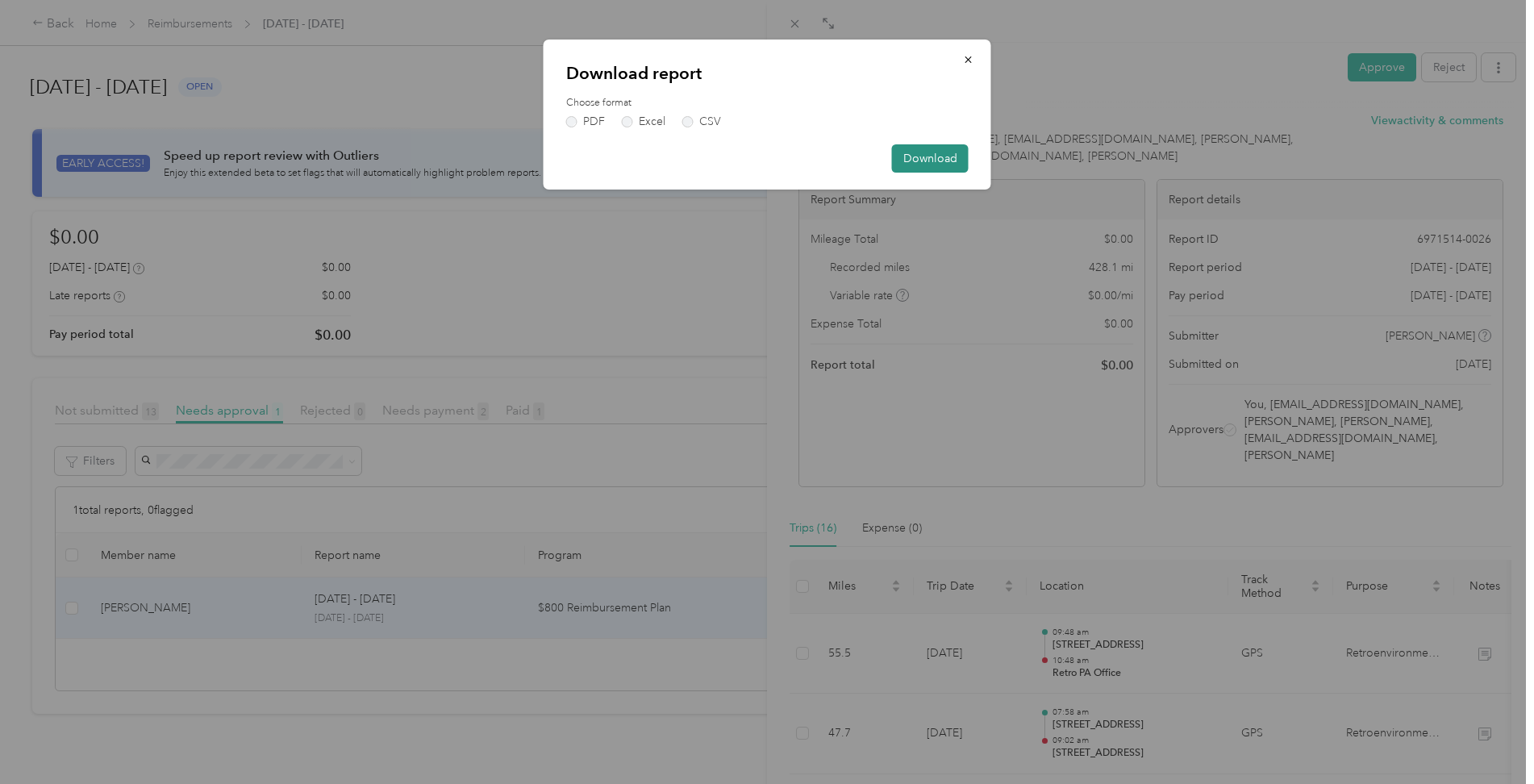
click at [939, 160] on button "Download" at bounding box center [930, 158] width 76 height 28
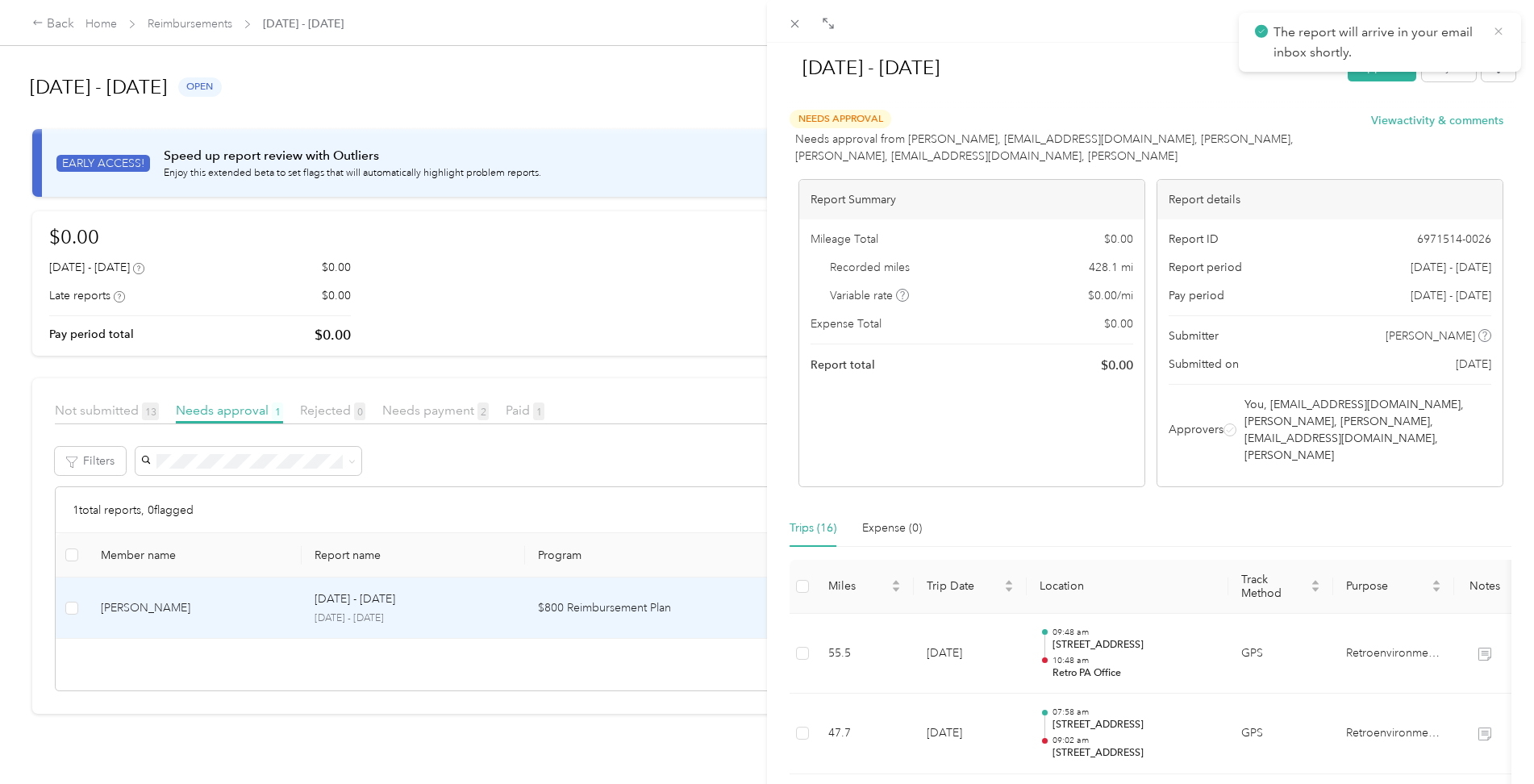
click at [1498, 29] on icon at bounding box center [1499, 32] width 13 height 15
click at [714, 329] on div "[DATE] - [DATE] Approve Reject Needs Approval Needs approval from [PERSON_NAME]…" at bounding box center [767, 392] width 1534 height 784
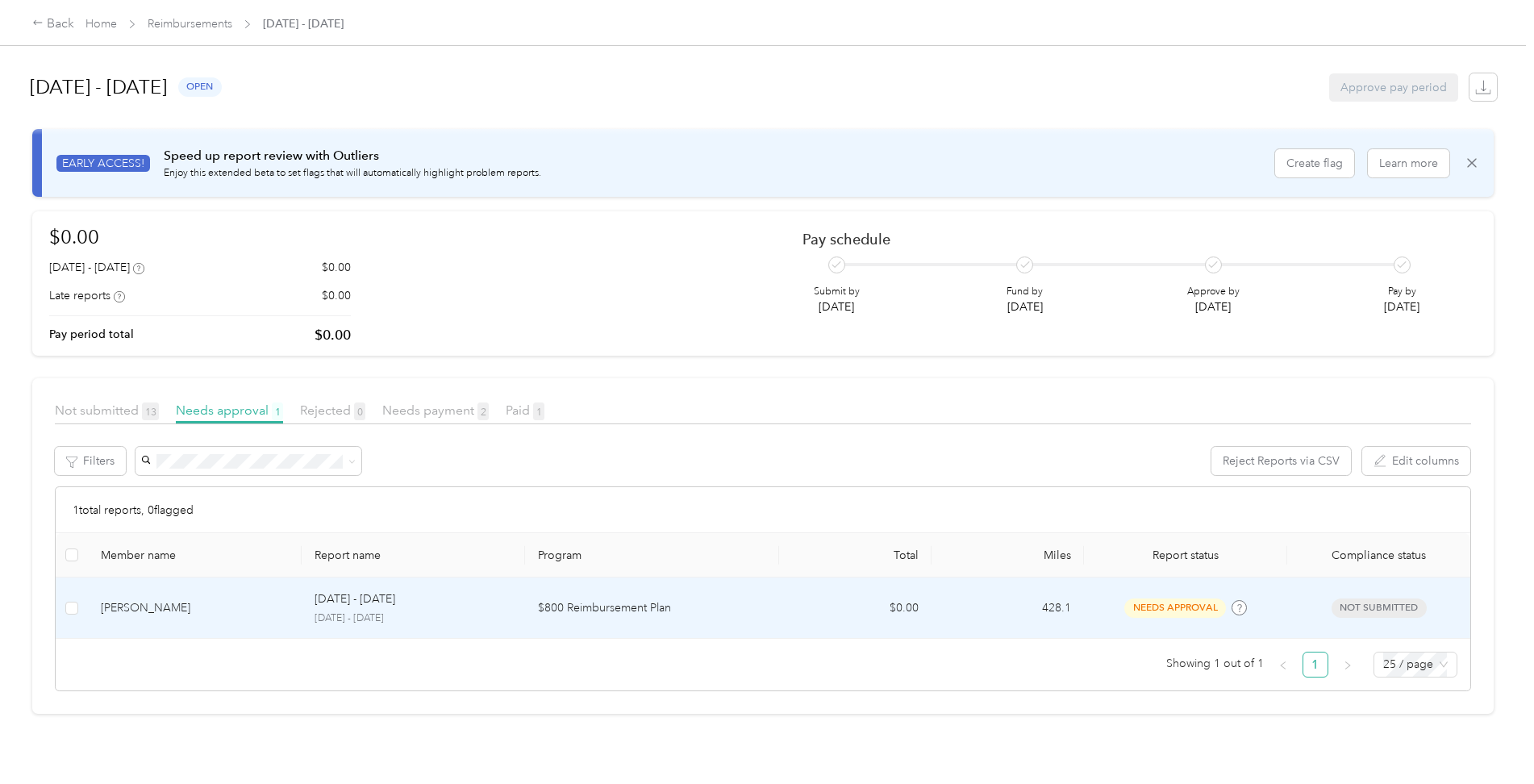
click at [181, 610] on div "[PERSON_NAME]" at bounding box center [194, 607] width 188 height 18
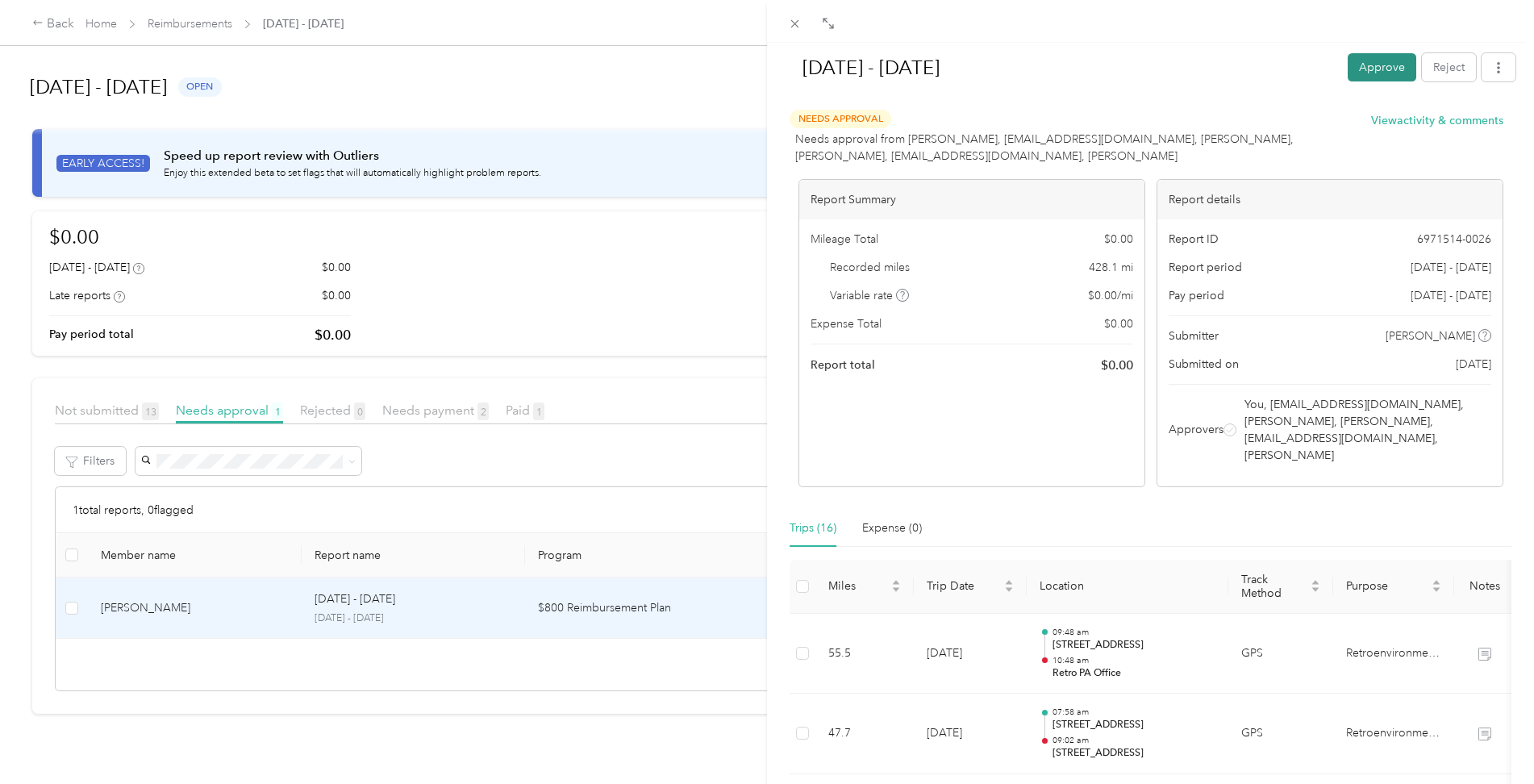
click at [1348, 75] on button "Approve" at bounding box center [1382, 67] width 69 height 28
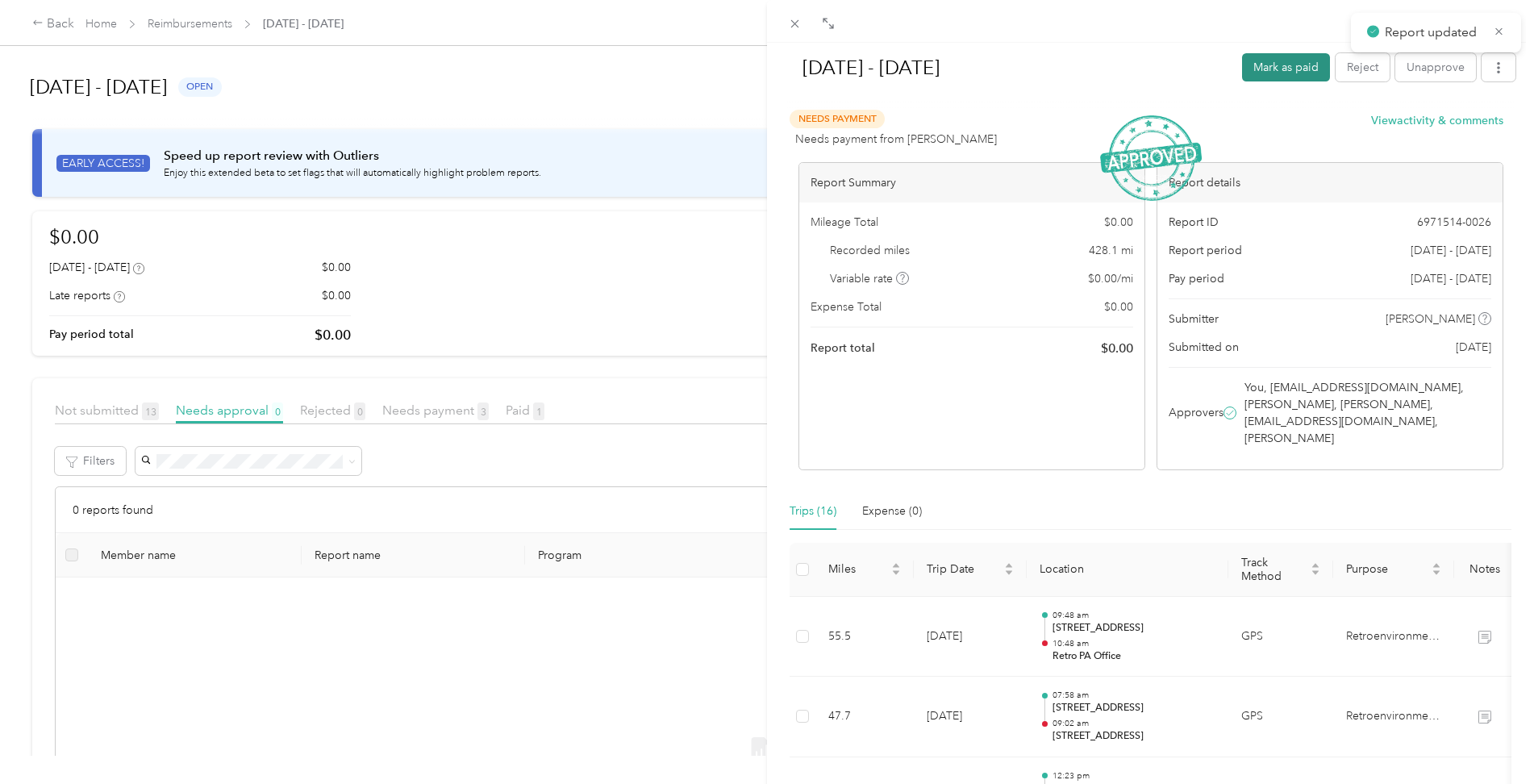
click at [1273, 73] on button "Mark as paid" at bounding box center [1286, 67] width 88 height 28
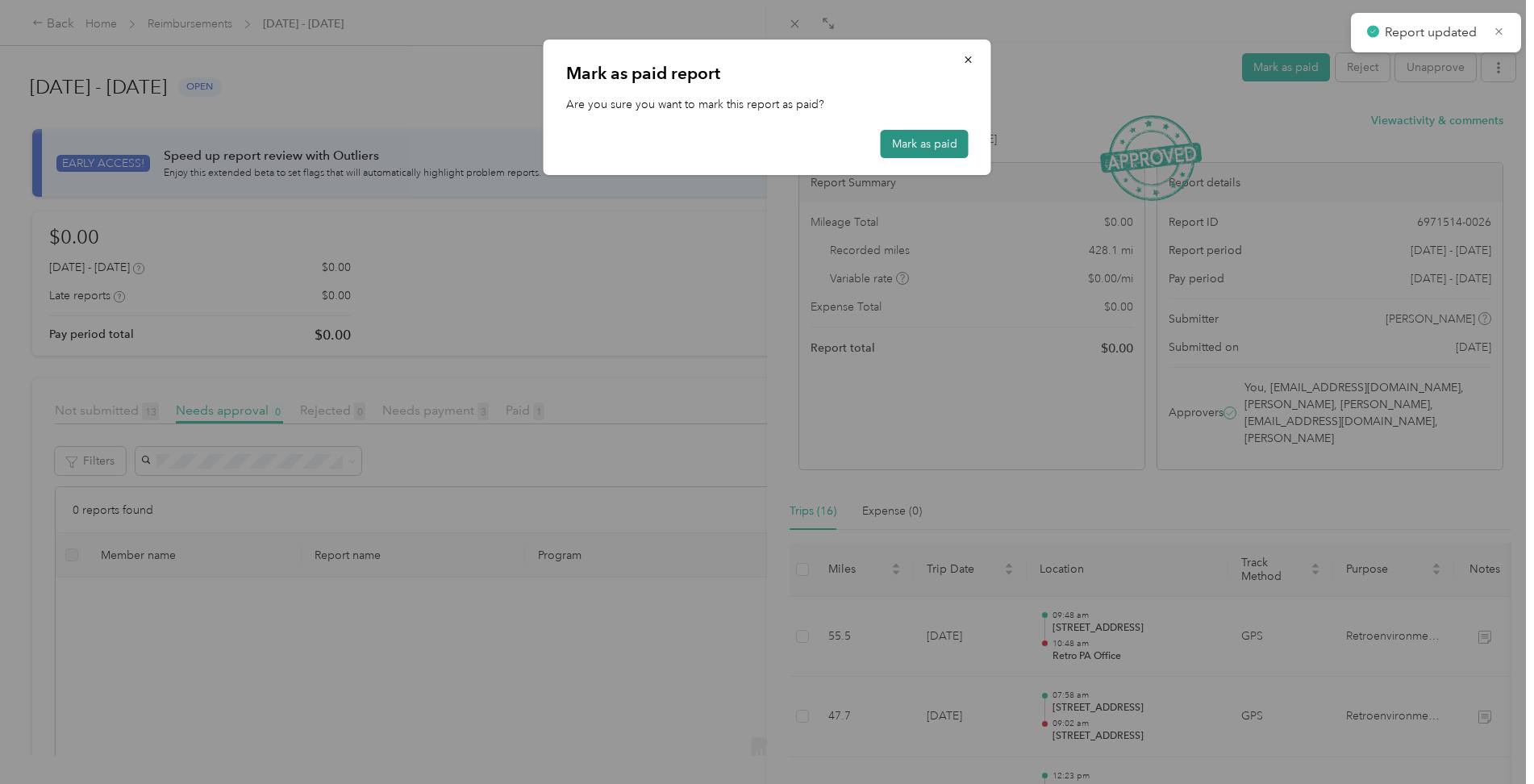
click at [914, 144] on button "Mark as paid" at bounding box center [925, 144] width 88 height 28
